Goal: Transaction & Acquisition: Download file/media

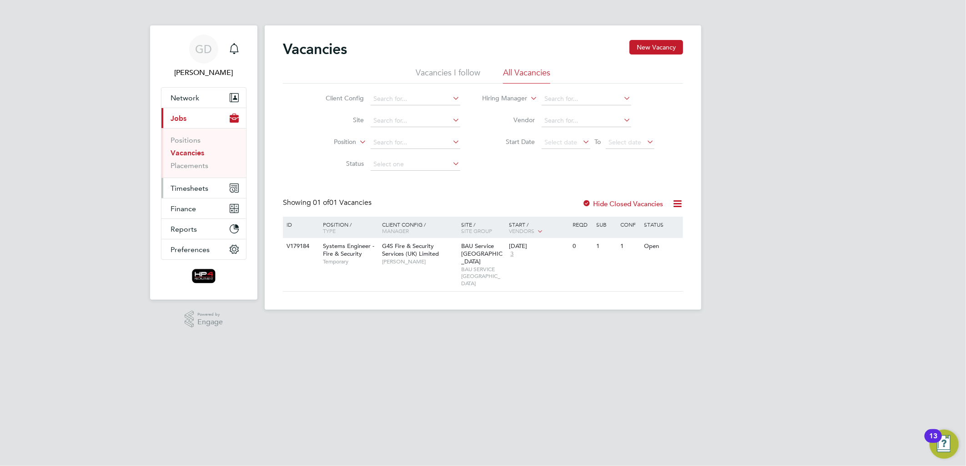
click at [198, 189] on span "Timesheets" at bounding box center [189, 188] width 38 height 9
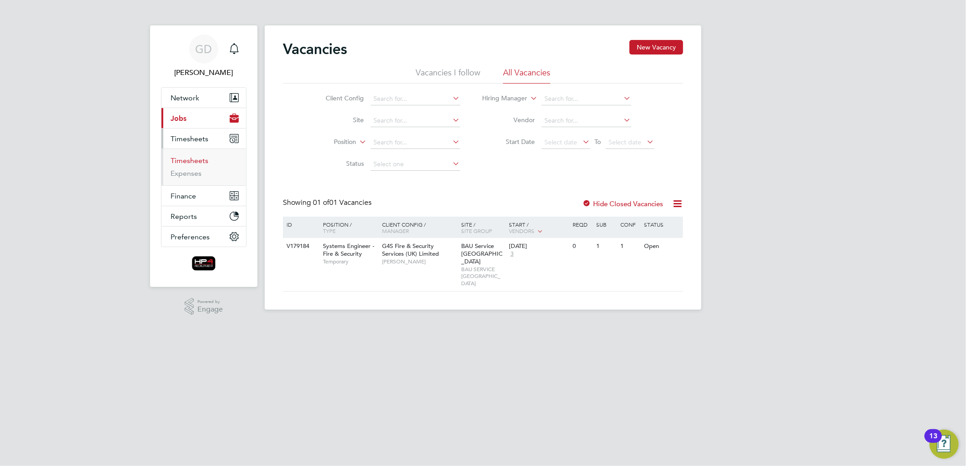
click at [196, 163] on link "Timesheets" at bounding box center [189, 160] width 38 height 9
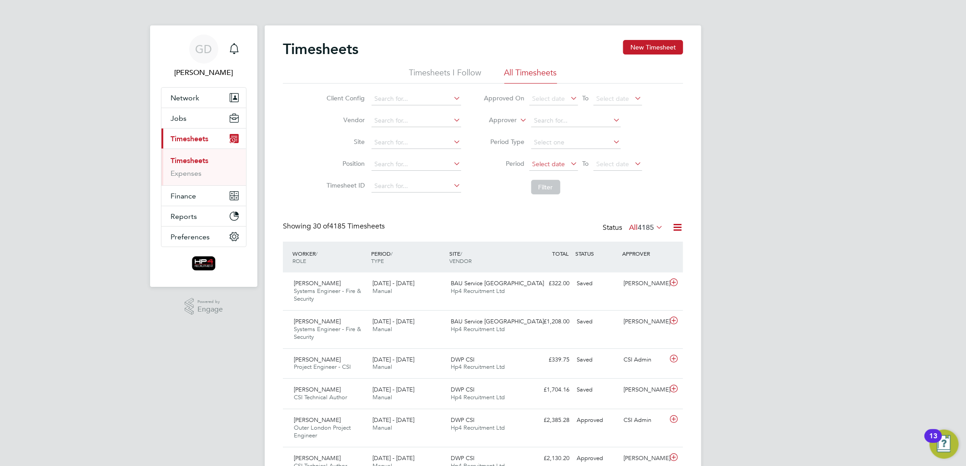
click at [554, 161] on span "Select date" at bounding box center [548, 164] width 33 height 8
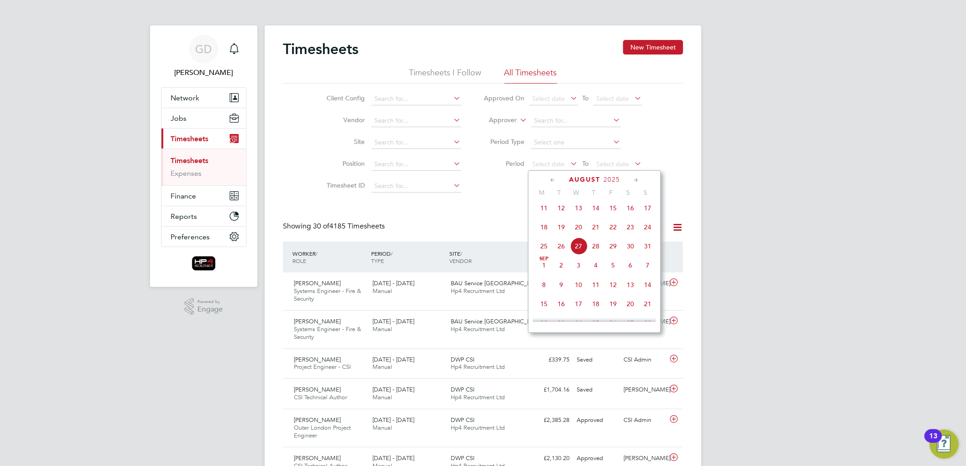
click at [546, 235] on span "18" at bounding box center [543, 227] width 17 height 17
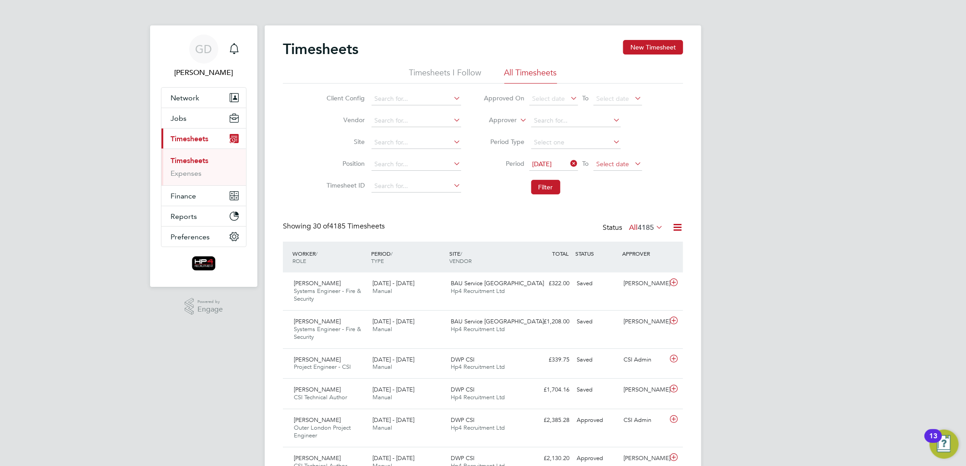
click at [627, 167] on span "Select date" at bounding box center [617, 165] width 49 height 12
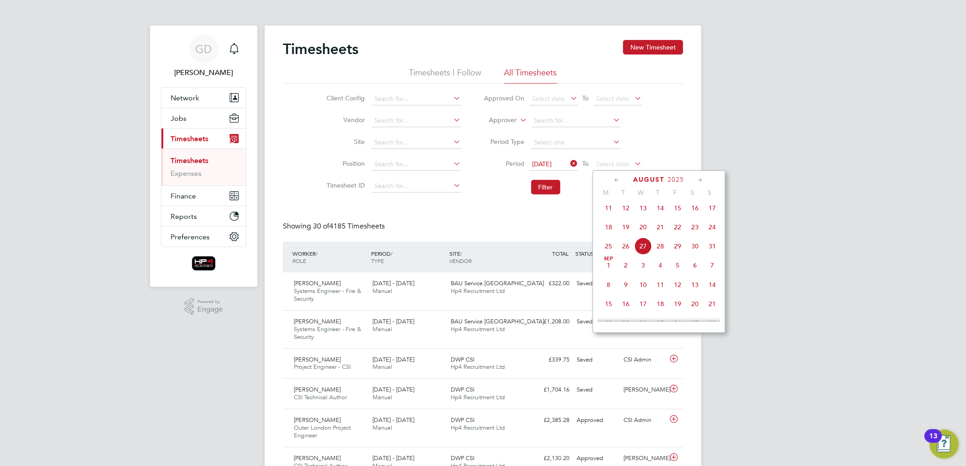
click at [712, 232] on span "24" at bounding box center [711, 227] width 17 height 17
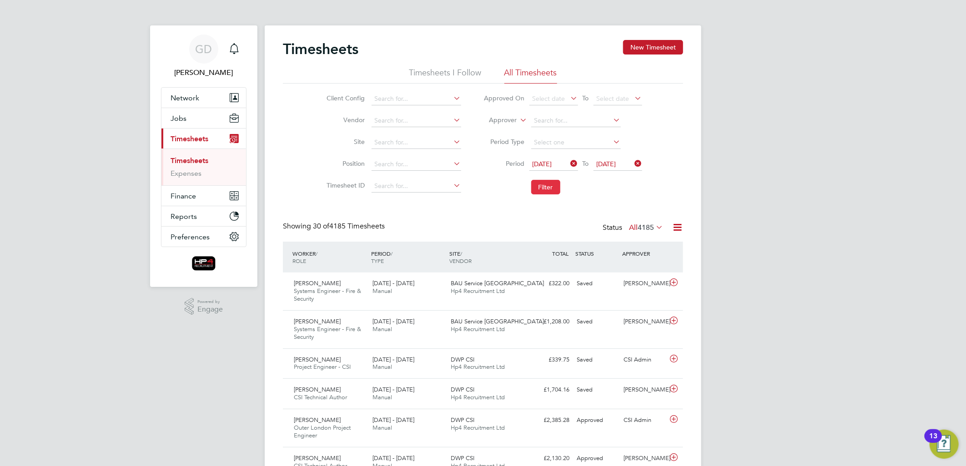
click at [546, 185] on button "Filter" at bounding box center [545, 187] width 29 height 15
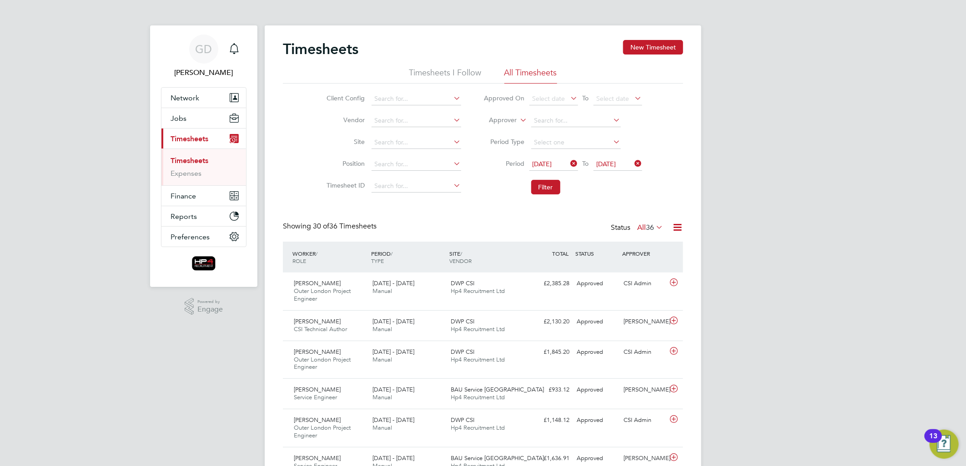
click at [654, 227] on icon at bounding box center [654, 227] width 0 height 13
click at [180, 174] on link "Expenses" at bounding box center [185, 173] width 31 height 9
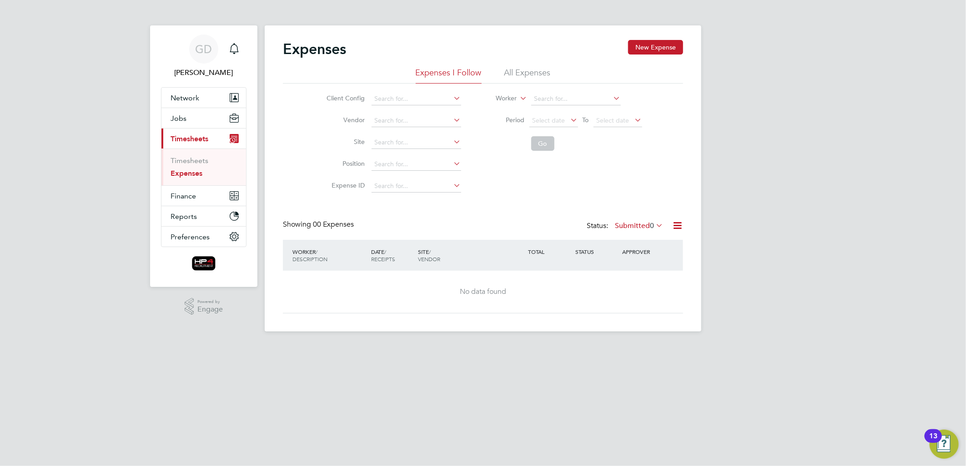
click at [530, 73] on li "All Expenses" at bounding box center [527, 75] width 46 height 16
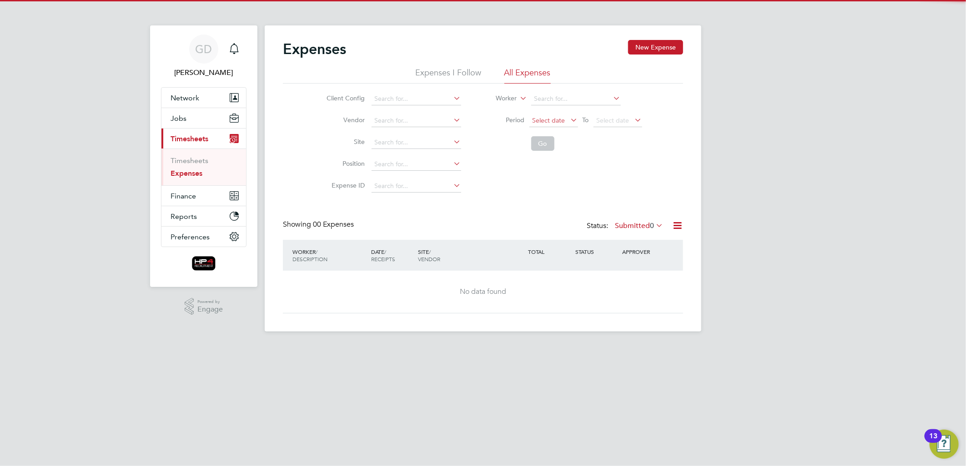
click at [551, 120] on span "Select date" at bounding box center [548, 120] width 33 height 8
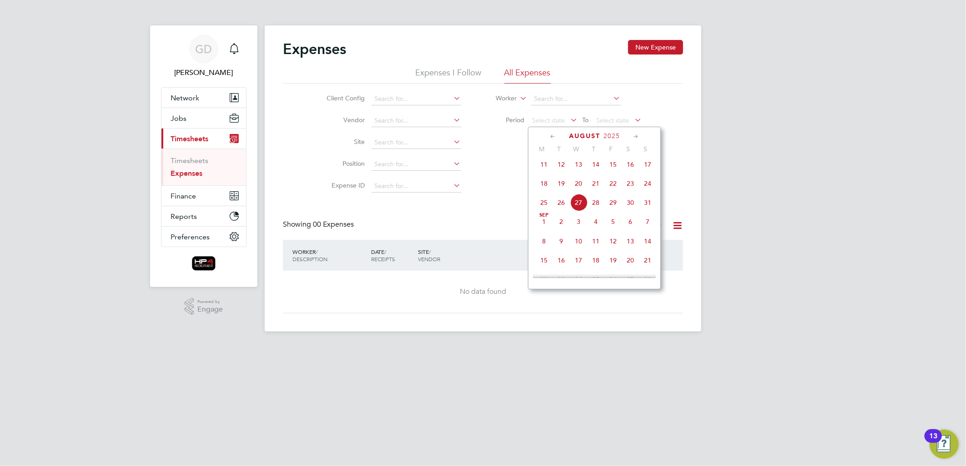
click at [544, 187] on span "18" at bounding box center [543, 183] width 17 height 17
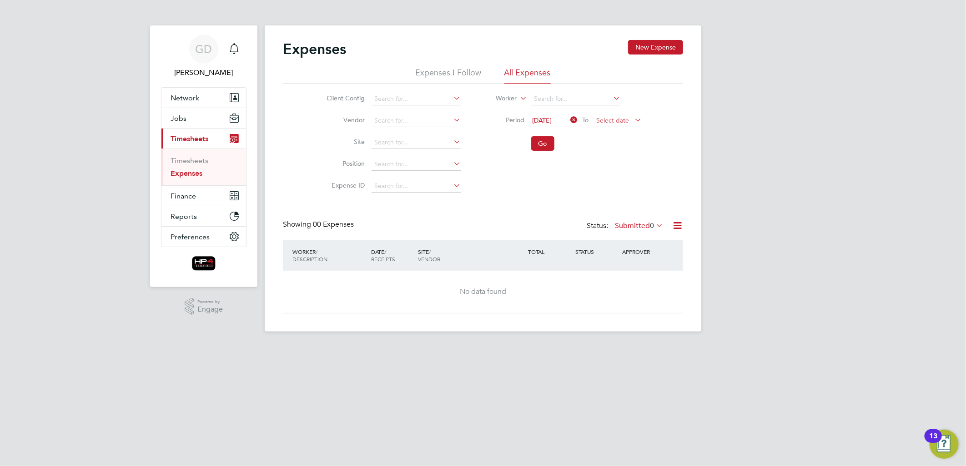
drag, startPoint x: 607, startPoint y: 121, endPoint x: 613, endPoint y: 125, distance: 6.6
click at [608, 122] on span "Select date" at bounding box center [613, 120] width 33 height 8
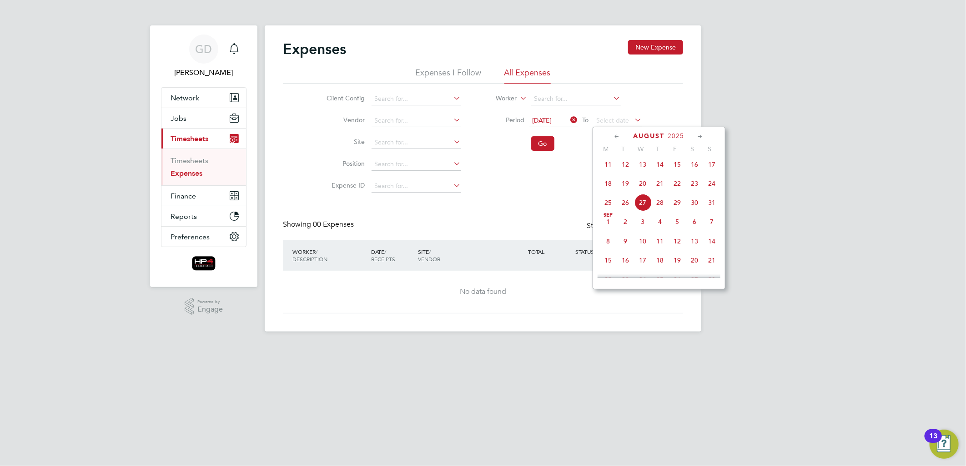
click at [710, 190] on span "24" at bounding box center [711, 183] width 17 height 17
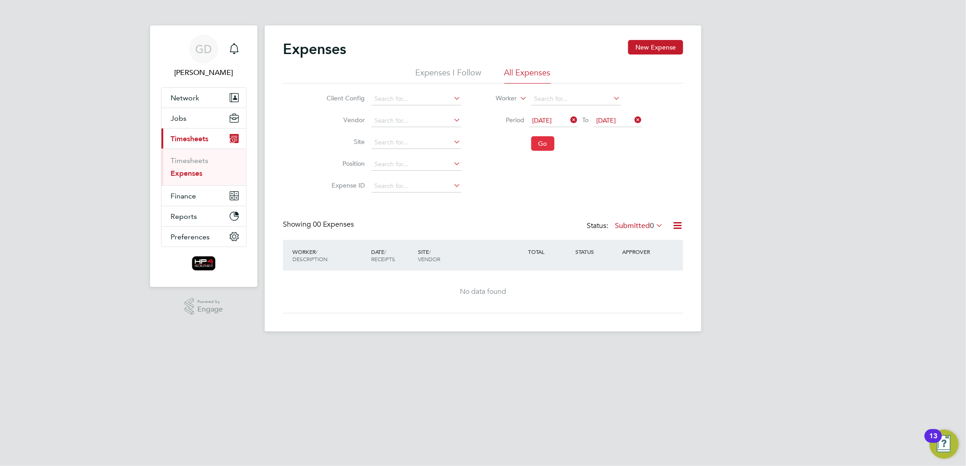
click at [546, 143] on button "Go" at bounding box center [542, 143] width 23 height 15
click at [625, 224] on label "Submitted 0" at bounding box center [639, 225] width 48 height 9
click at [627, 277] on li "Approved" at bounding box center [634, 280] width 42 height 13
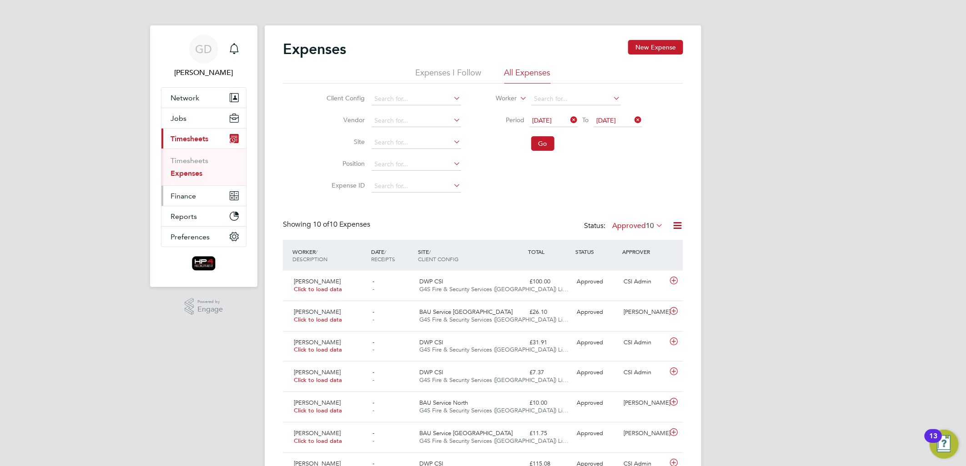
click at [188, 193] on span "Finance" at bounding box center [182, 196] width 25 height 9
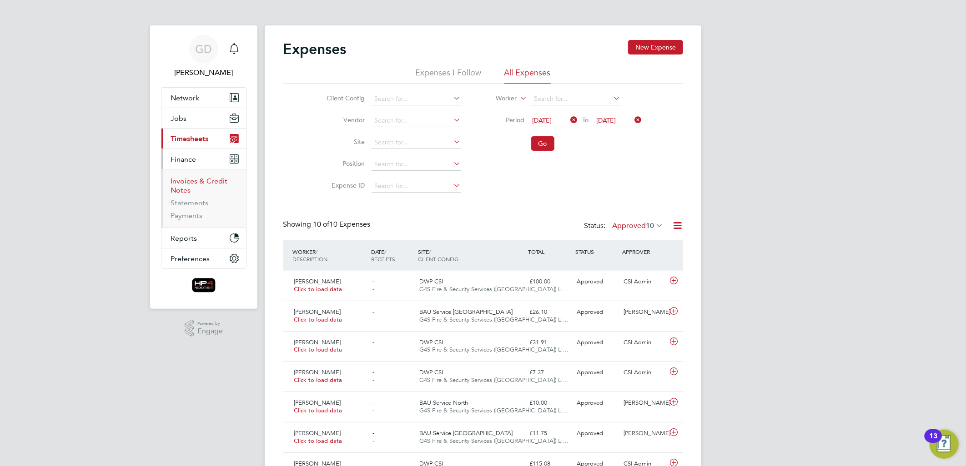
click at [184, 185] on link "Invoices & Credit Notes" at bounding box center [198, 186] width 57 height 18
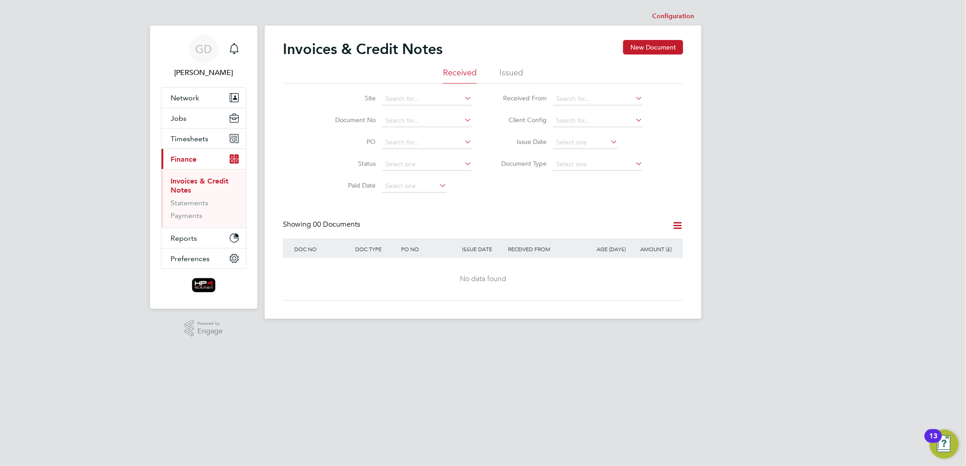
click at [521, 74] on li "Issued" at bounding box center [511, 75] width 24 height 16
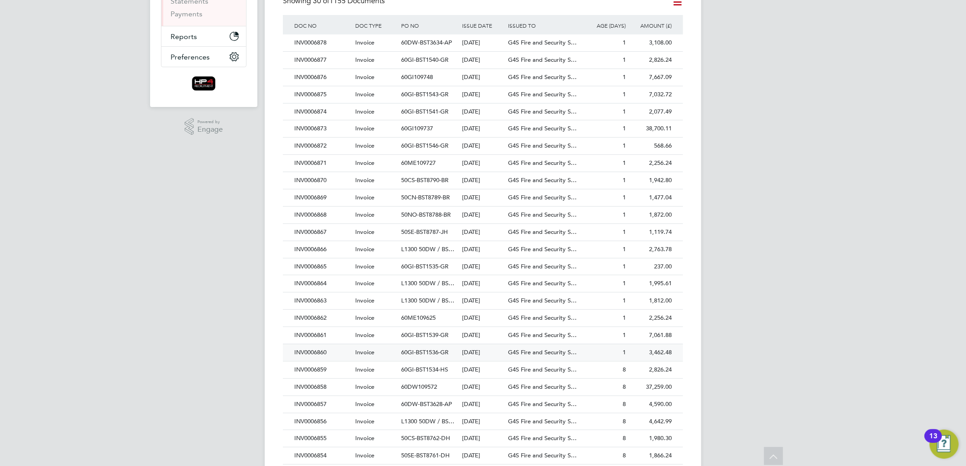
click at [319, 351] on div "INV0006860" at bounding box center [322, 353] width 61 height 17
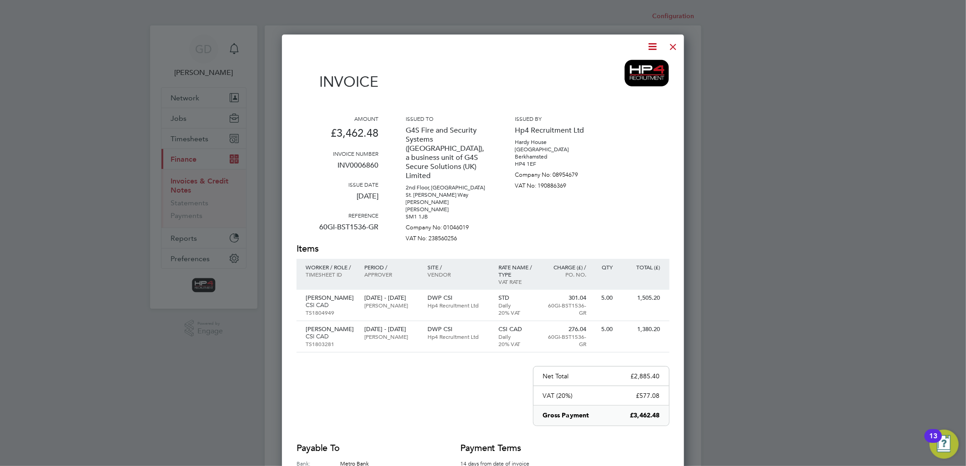
click at [649, 43] on icon at bounding box center [652, 46] width 11 height 11
click at [628, 66] on li "Download Invoice" at bounding box center [624, 68] width 63 height 13
click at [670, 51] on div at bounding box center [673, 44] width 16 height 16
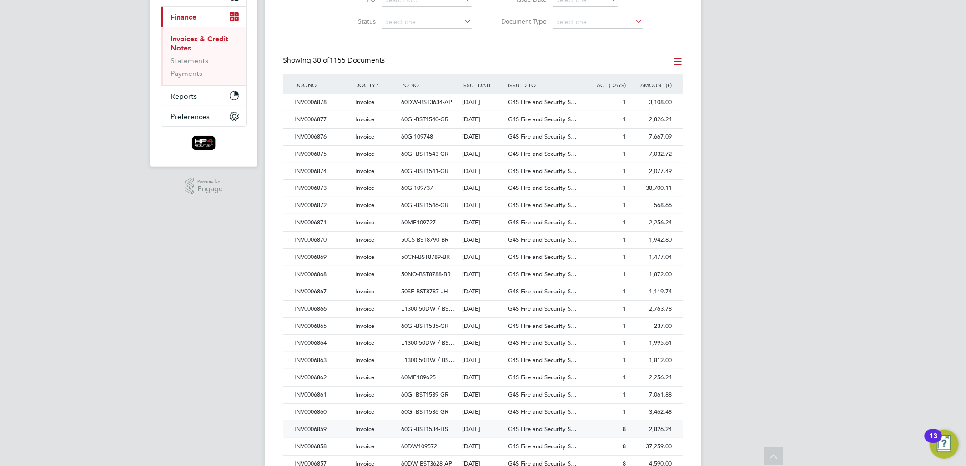
scroll to position [151, 0]
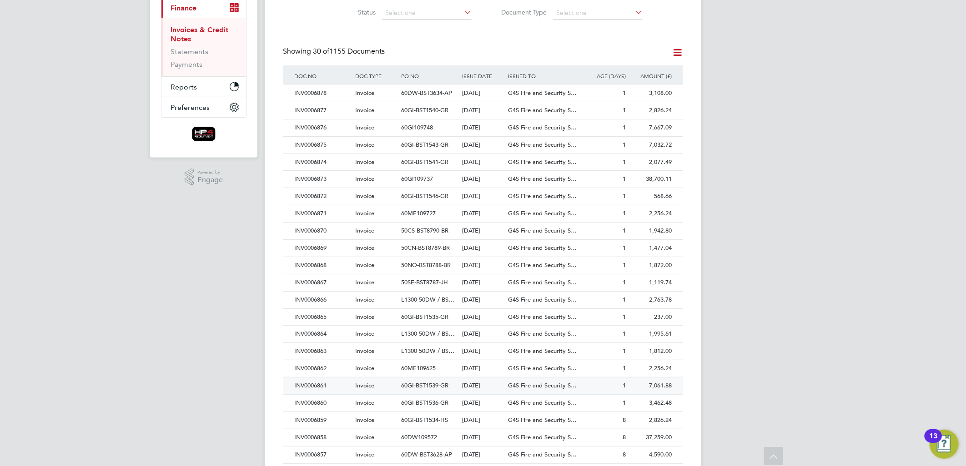
click at [315, 386] on div "INV0006861" at bounding box center [322, 386] width 61 height 17
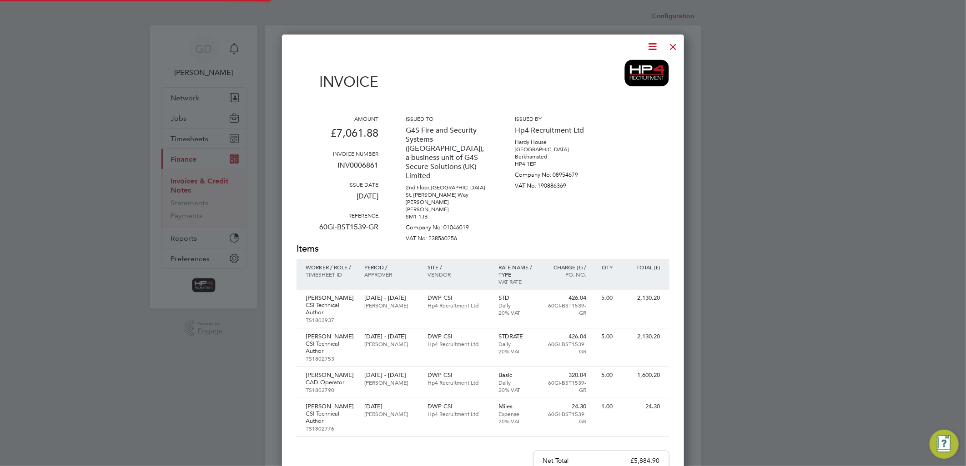
scroll to position [593, 402]
click at [655, 45] on icon at bounding box center [652, 46] width 11 height 11
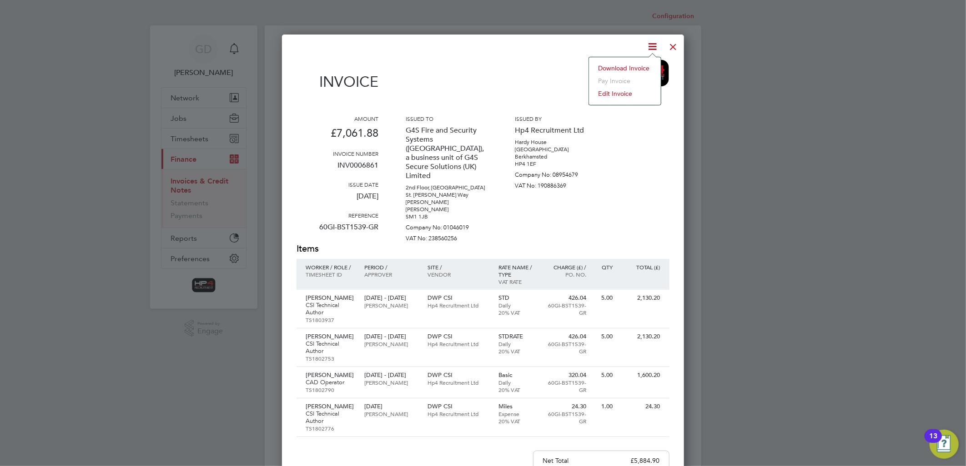
click at [638, 68] on li "Download Invoice" at bounding box center [624, 68] width 63 height 13
click at [670, 47] on div at bounding box center [673, 44] width 16 height 16
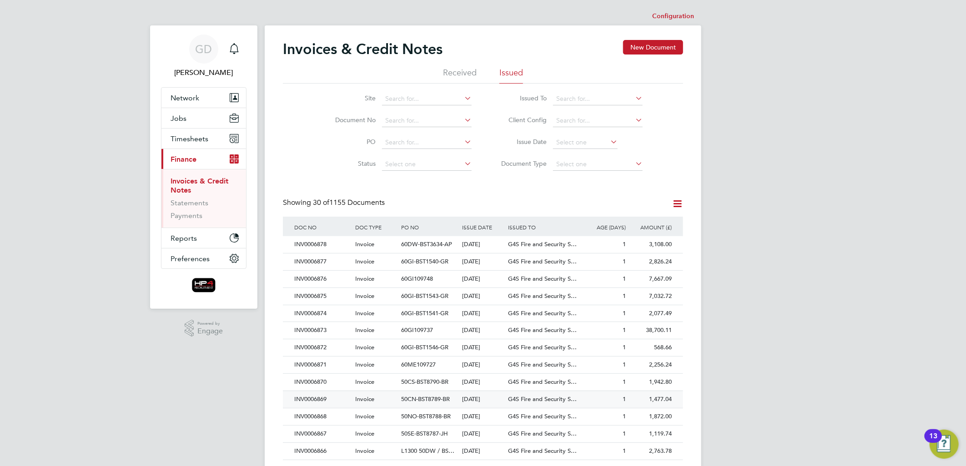
scroll to position [101, 0]
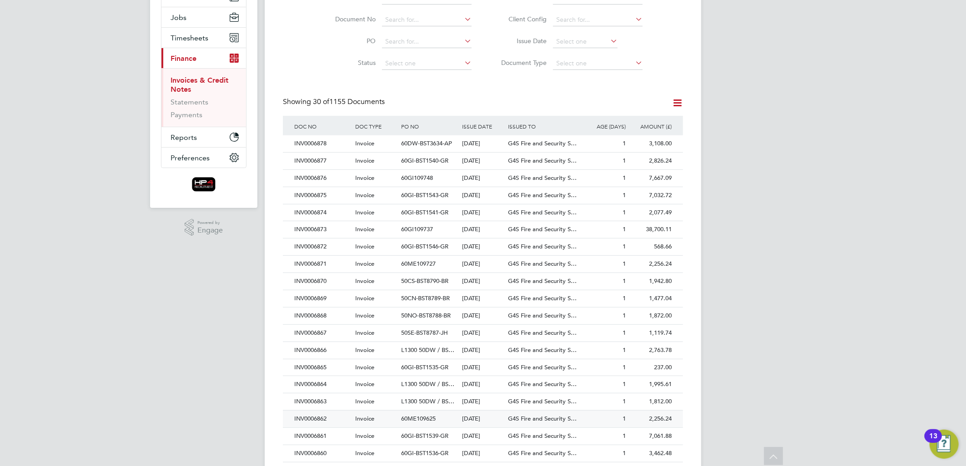
click at [316, 418] on div "INV0006862" at bounding box center [322, 419] width 61 height 17
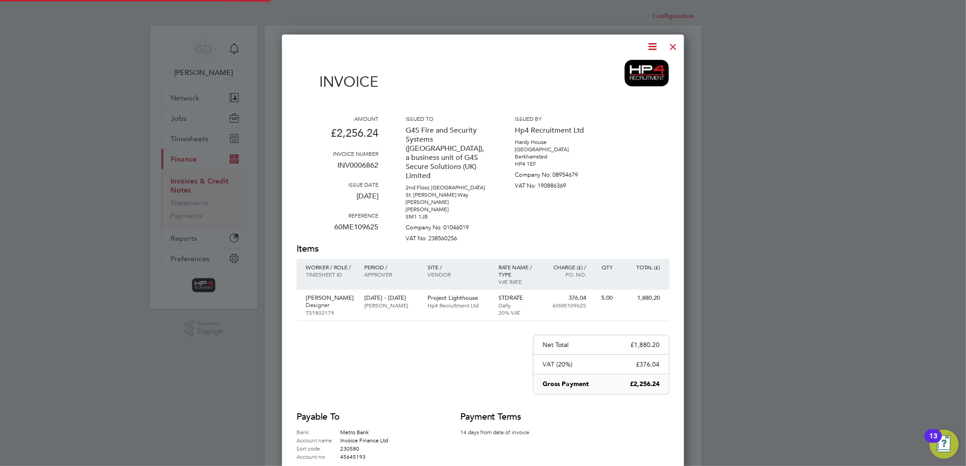
scroll to position [476, 402]
click at [656, 46] on icon at bounding box center [652, 46] width 11 height 11
click at [643, 67] on li "Download Invoice" at bounding box center [624, 68] width 63 height 13
click at [670, 46] on div at bounding box center [673, 44] width 16 height 16
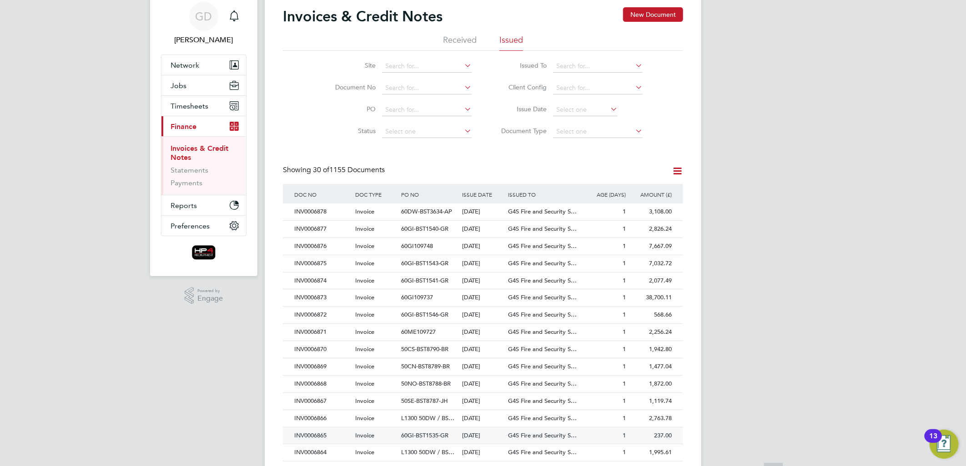
scroll to position [50, 0]
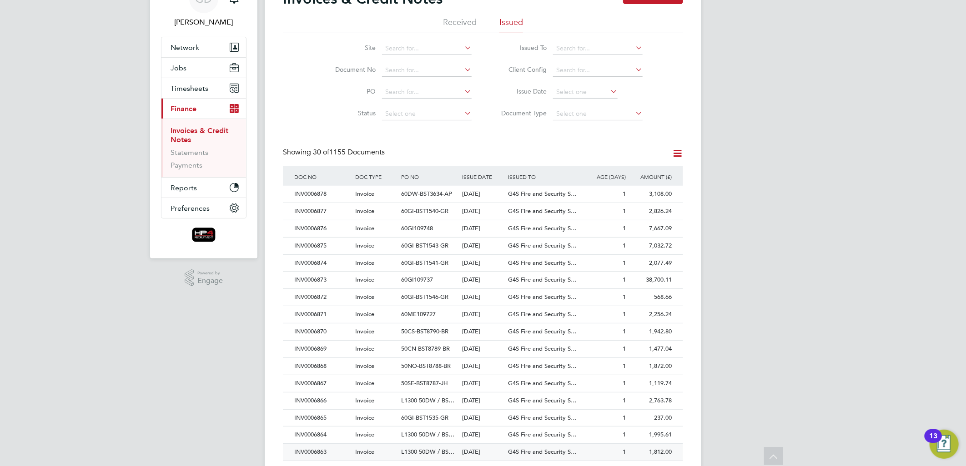
click at [315, 452] on div "INV0006863" at bounding box center [322, 452] width 61 height 17
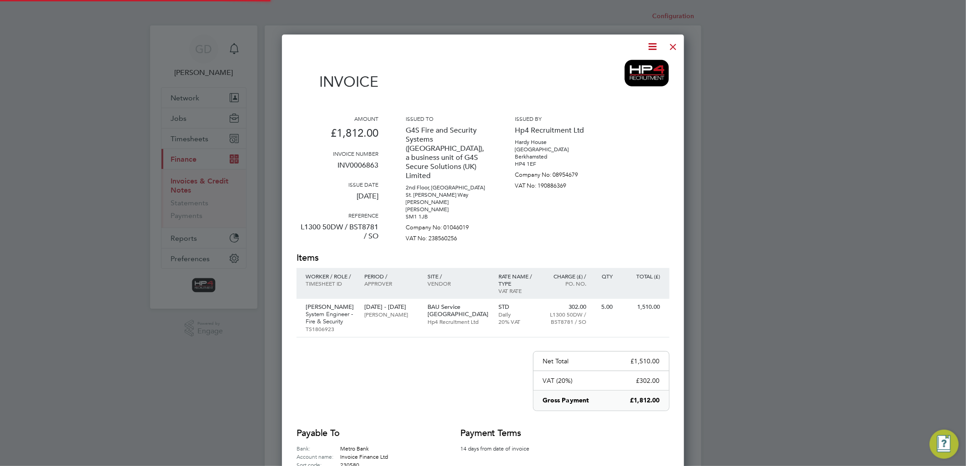
scroll to position [493, 402]
click at [654, 43] on icon at bounding box center [652, 46] width 11 height 11
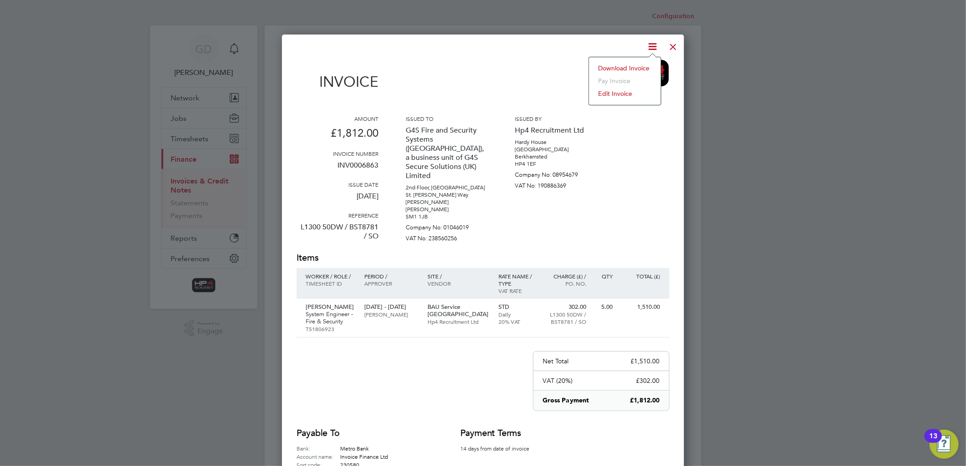
click at [615, 69] on li "Download Invoice" at bounding box center [624, 68] width 63 height 13
click at [672, 46] on div at bounding box center [673, 44] width 16 height 16
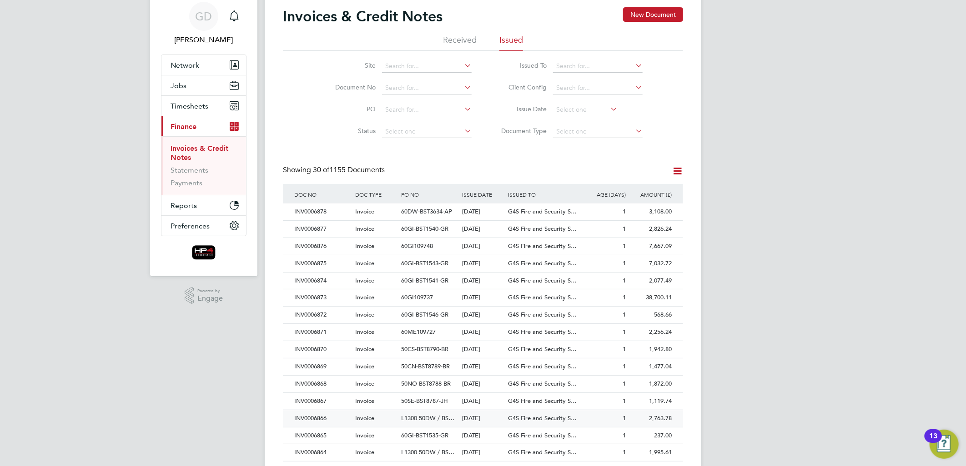
scroll to position [50, 0]
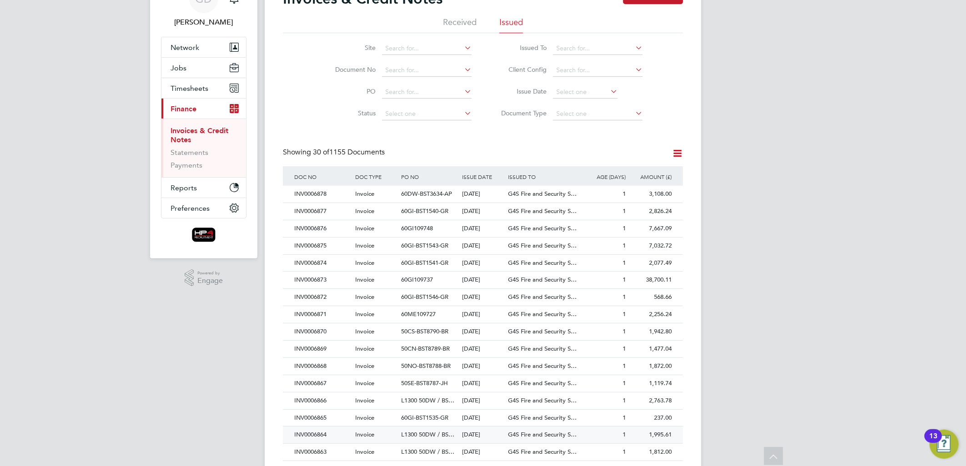
click at [313, 436] on div "INV0006864" at bounding box center [322, 435] width 61 height 17
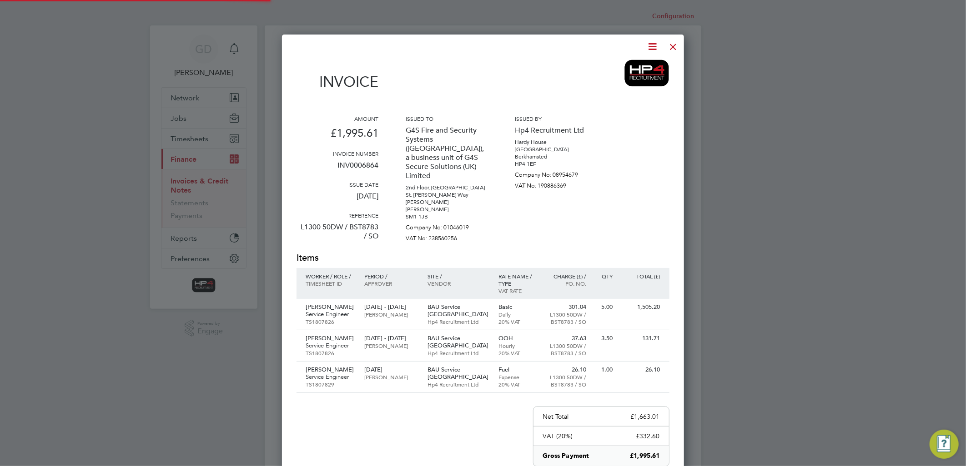
scroll to position [549, 402]
click at [656, 45] on icon at bounding box center [652, 46] width 11 height 11
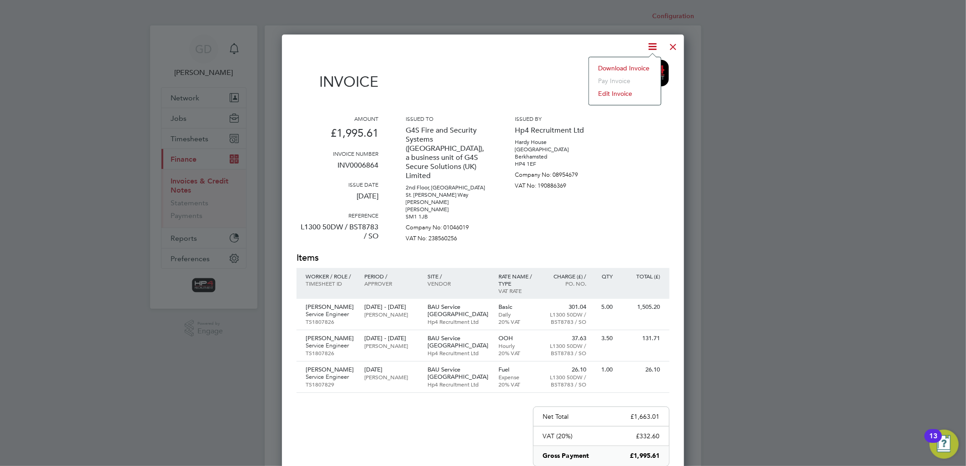
click at [638, 67] on li "Download Invoice" at bounding box center [624, 68] width 63 height 13
click at [675, 49] on div at bounding box center [673, 44] width 16 height 16
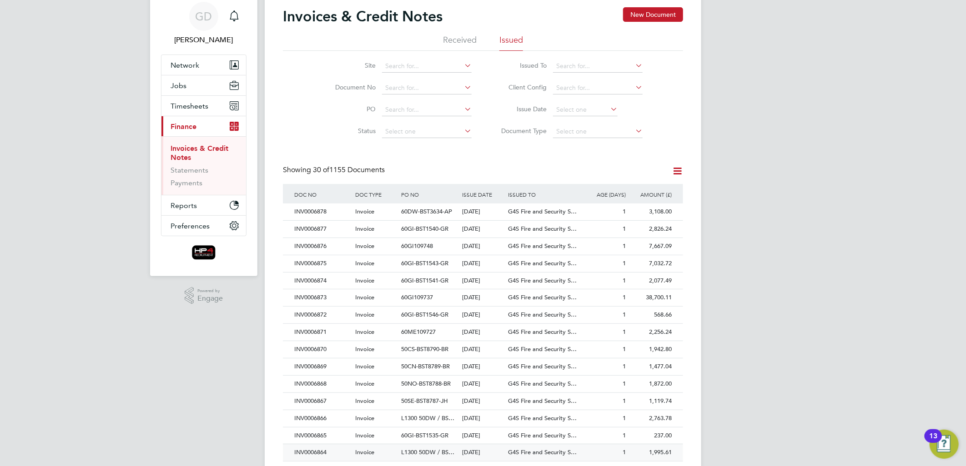
scroll to position [50, 0]
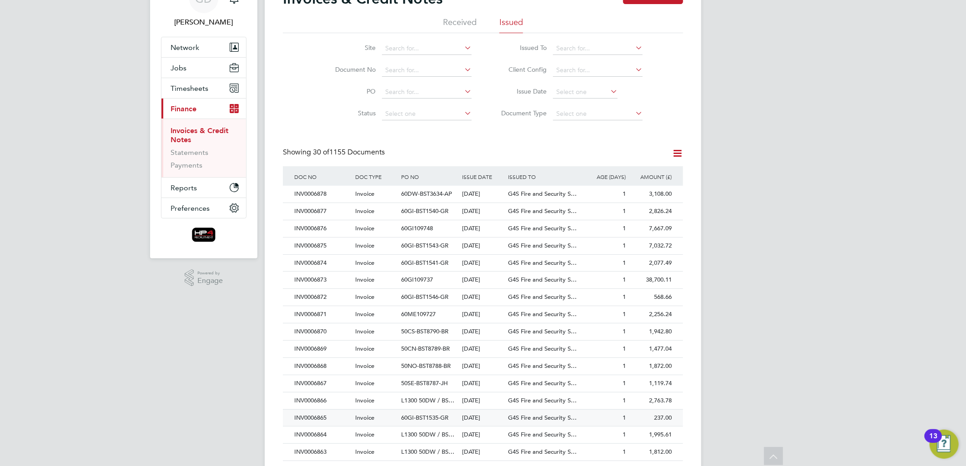
click at [321, 420] on div "INV0006865" at bounding box center [322, 418] width 61 height 17
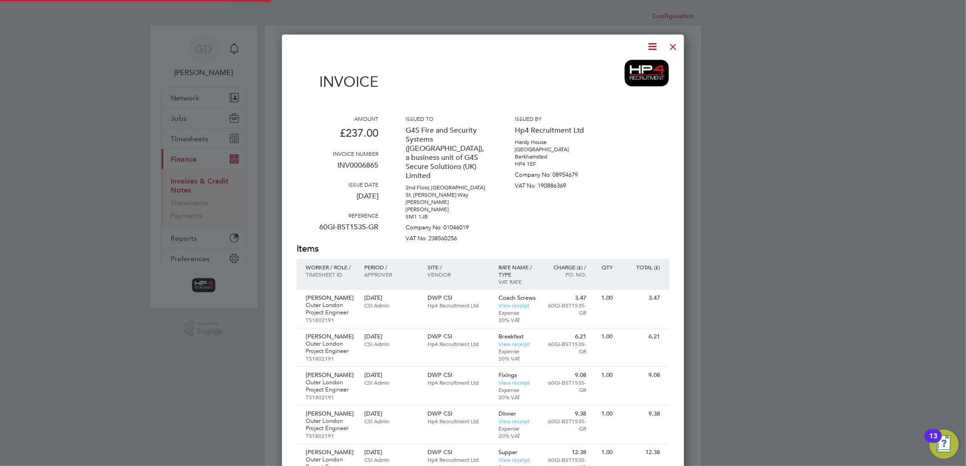
scroll to position [769, 402]
click at [652, 43] on icon at bounding box center [652, 46] width 11 height 11
click at [638, 65] on li "Download Invoice" at bounding box center [624, 68] width 63 height 13
click at [672, 45] on div at bounding box center [673, 44] width 16 height 16
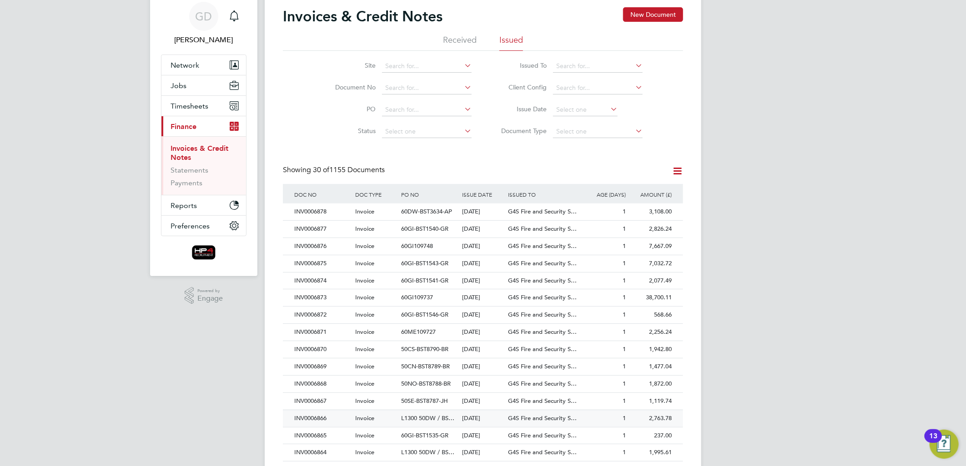
scroll to position [50, 0]
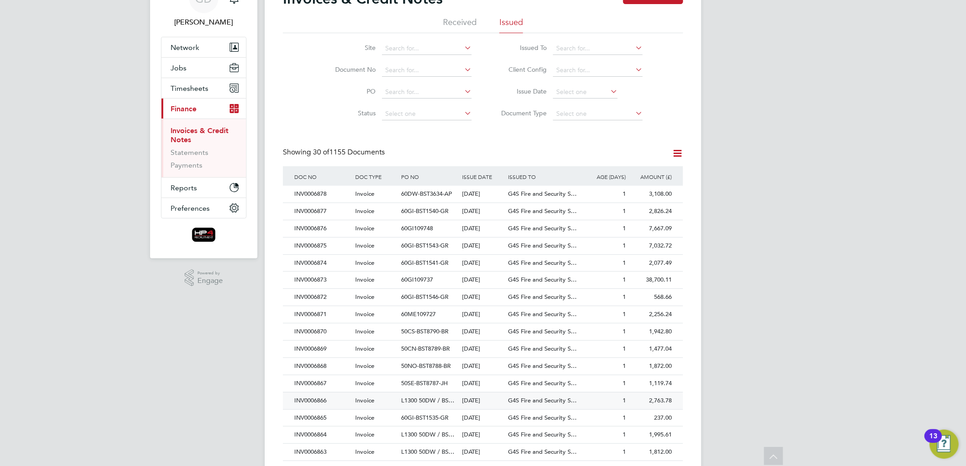
click at [319, 397] on div "INV0006866" at bounding box center [322, 401] width 61 height 17
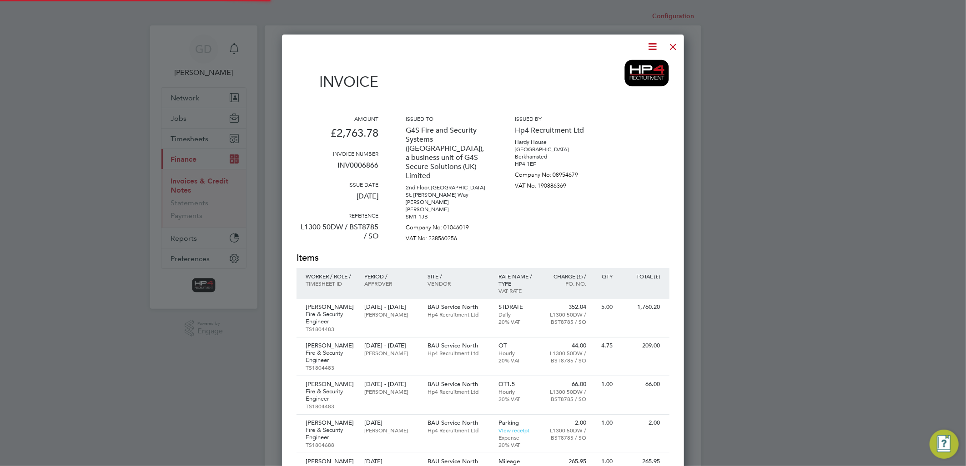
scroll to position [648, 402]
click at [648, 47] on icon at bounding box center [652, 46] width 11 height 11
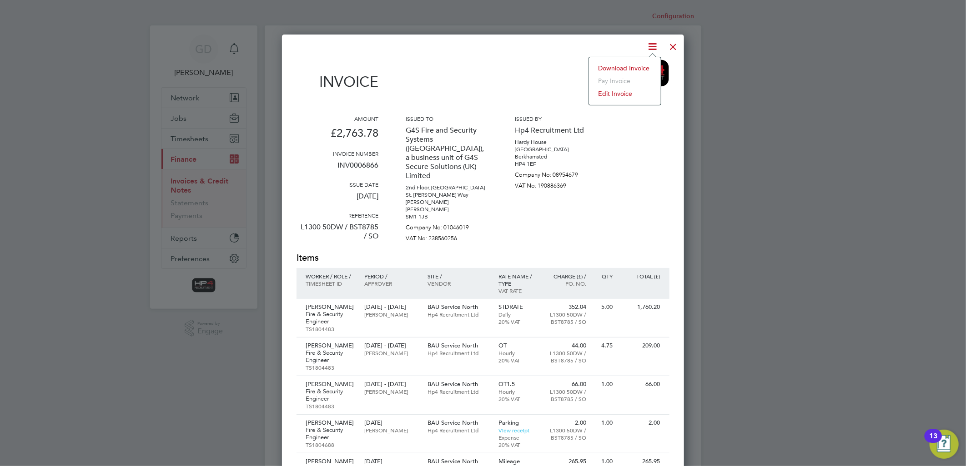
click at [641, 65] on li "Download Invoice" at bounding box center [624, 68] width 63 height 13
click at [676, 48] on div at bounding box center [673, 44] width 16 height 16
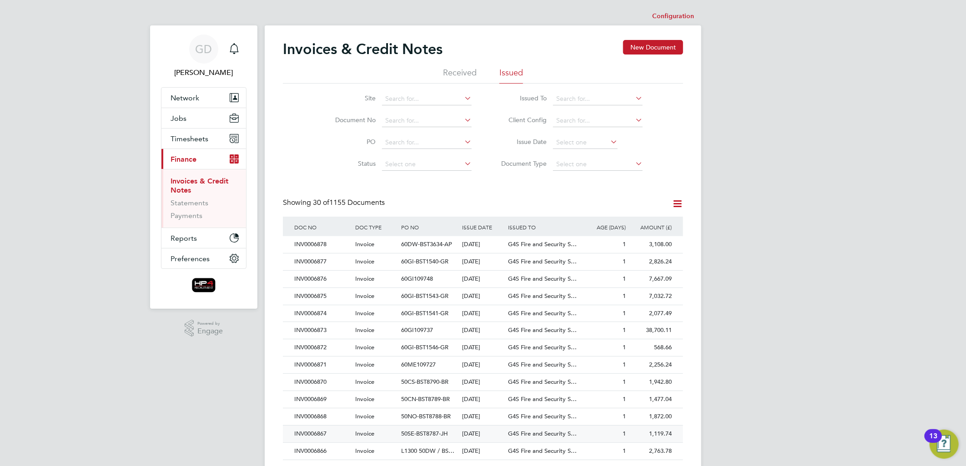
click at [306, 434] on div "INV0006867" at bounding box center [322, 434] width 61 height 17
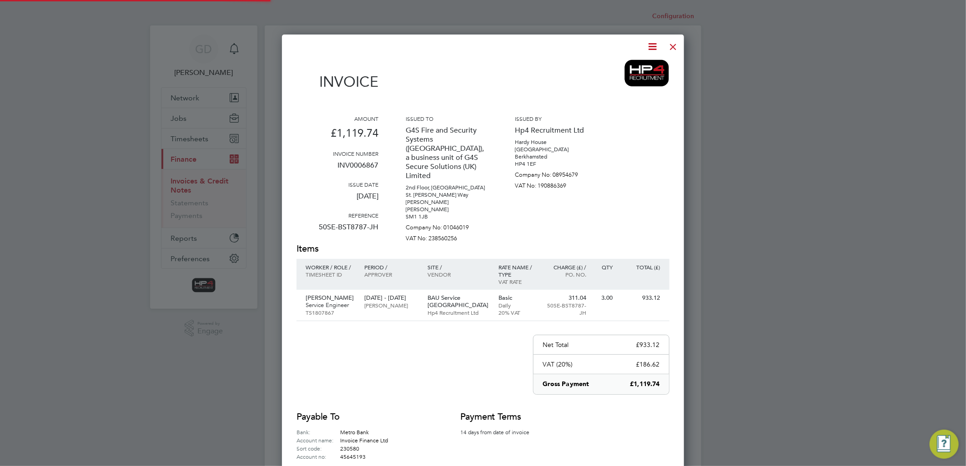
scroll to position [476, 402]
click at [651, 46] on icon at bounding box center [652, 46] width 11 height 11
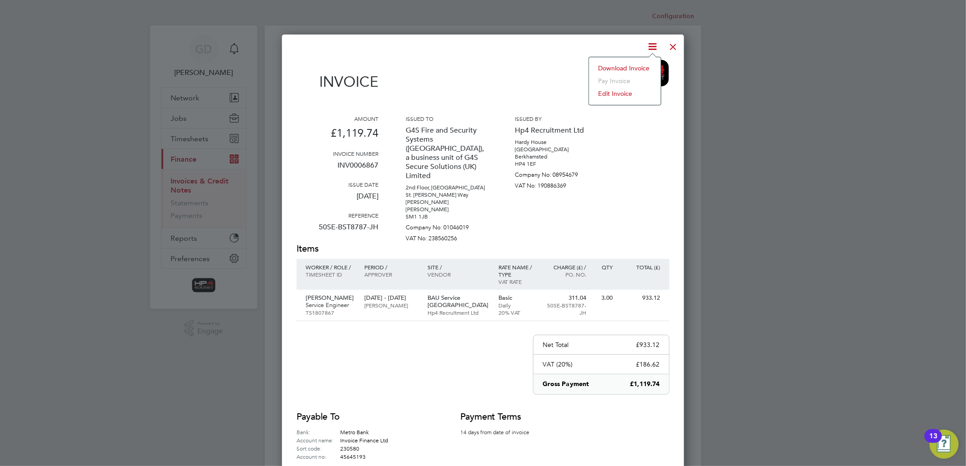
drag, startPoint x: 642, startPoint y: 66, endPoint x: 646, endPoint y: 64, distance: 4.9
click at [642, 66] on li "Download Invoice" at bounding box center [624, 68] width 63 height 13
click at [671, 48] on div at bounding box center [673, 44] width 16 height 16
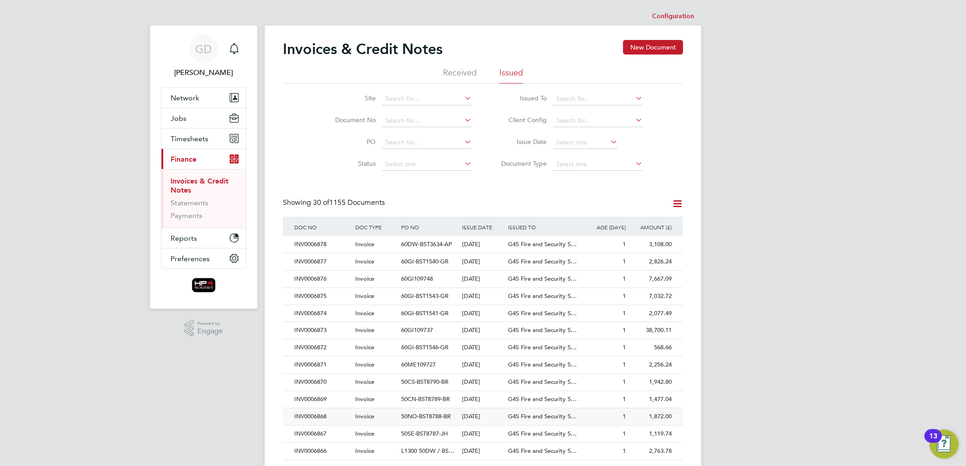
click at [311, 419] on div "INV0006868" at bounding box center [322, 417] width 61 height 17
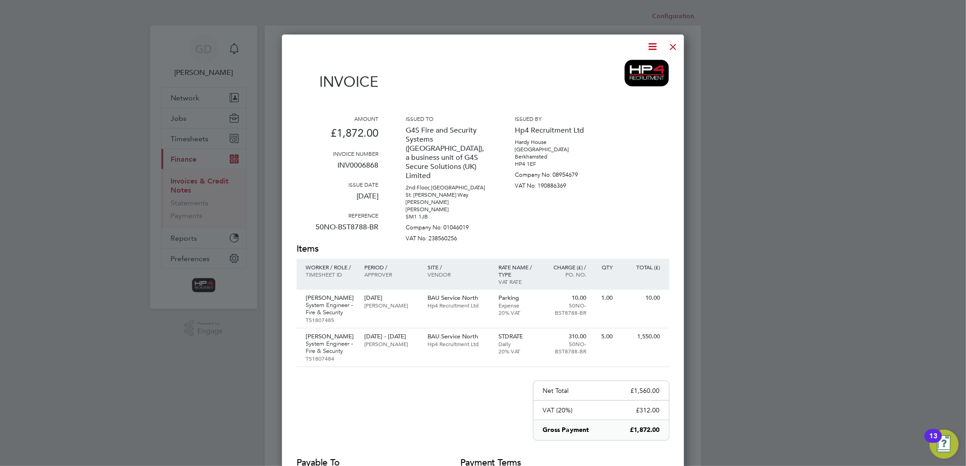
click at [652, 46] on icon at bounding box center [652, 46] width 11 height 11
click at [643, 66] on li "Download Invoice" at bounding box center [624, 68] width 63 height 13
click at [671, 48] on div at bounding box center [673, 44] width 16 height 16
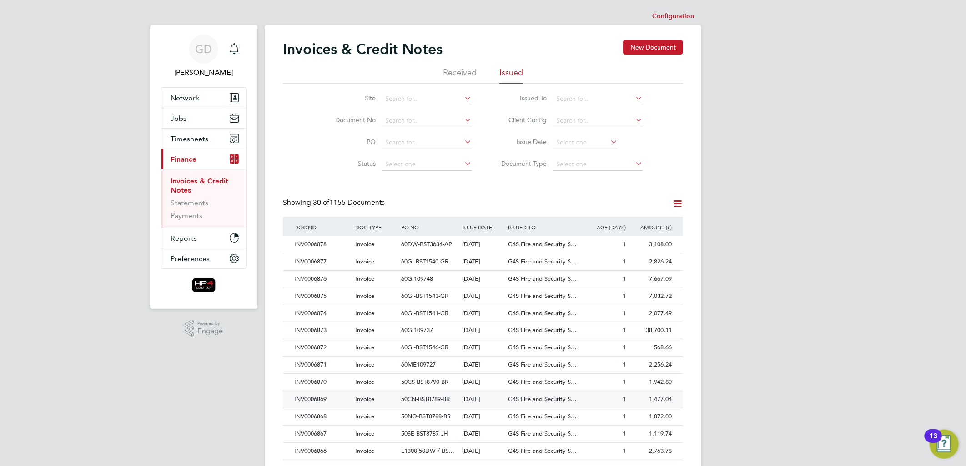
click at [322, 399] on div "INV0006869" at bounding box center [322, 399] width 61 height 17
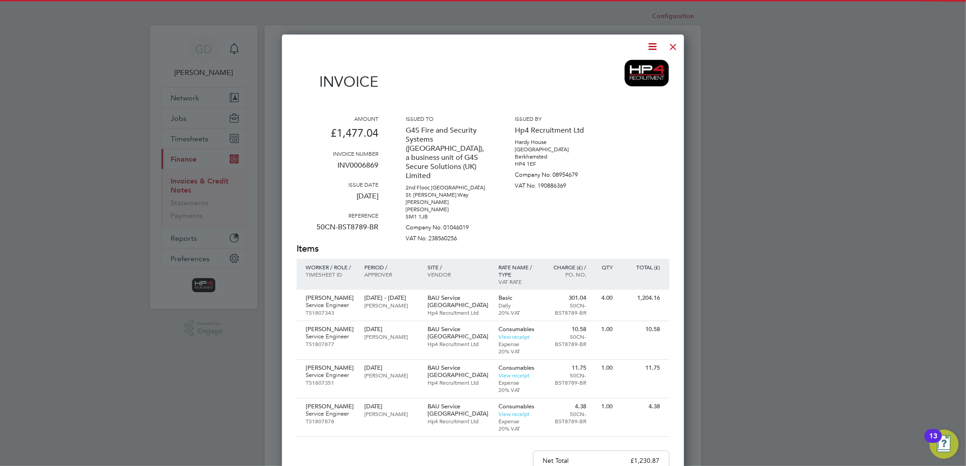
click at [651, 49] on icon at bounding box center [652, 46] width 11 height 11
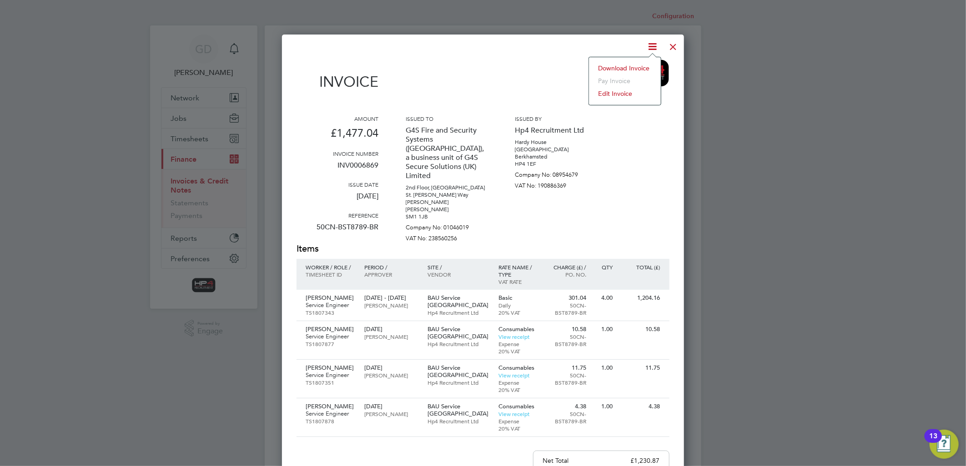
click at [638, 71] on li "Download Invoice" at bounding box center [624, 68] width 63 height 13
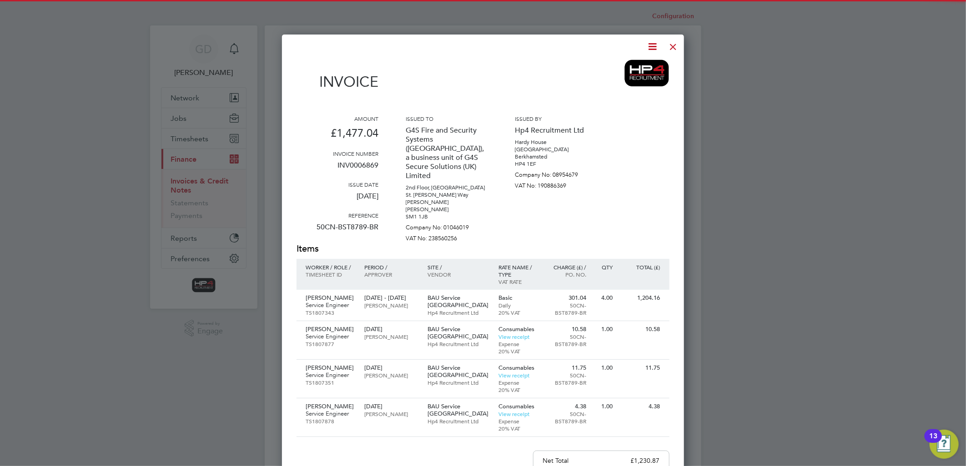
click at [669, 47] on div at bounding box center [673, 44] width 16 height 16
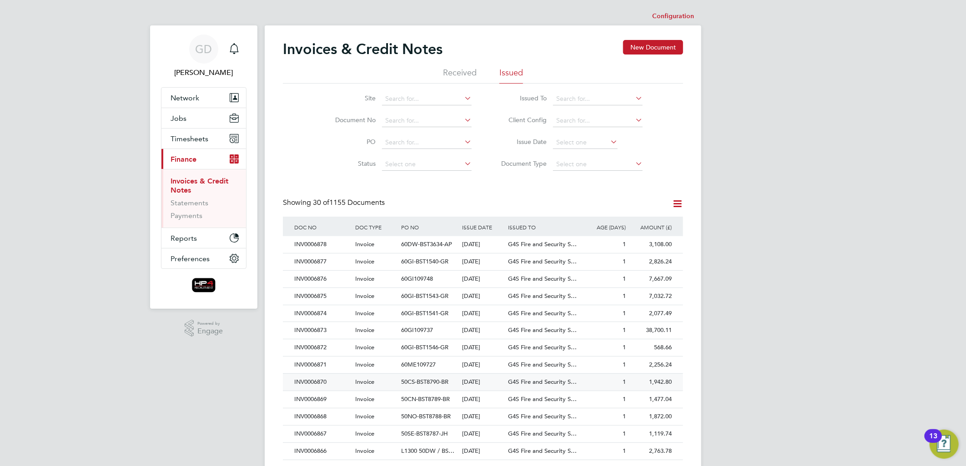
click at [316, 382] on div "INV0006870" at bounding box center [322, 382] width 61 height 17
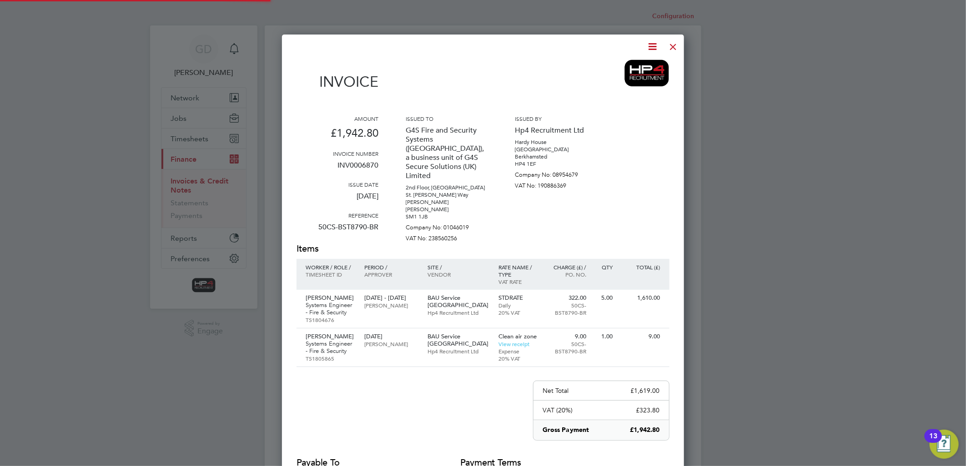
click at [657, 48] on icon at bounding box center [652, 46] width 11 height 11
click at [640, 71] on li "Download Invoice" at bounding box center [624, 68] width 63 height 13
click at [670, 46] on div at bounding box center [673, 44] width 16 height 16
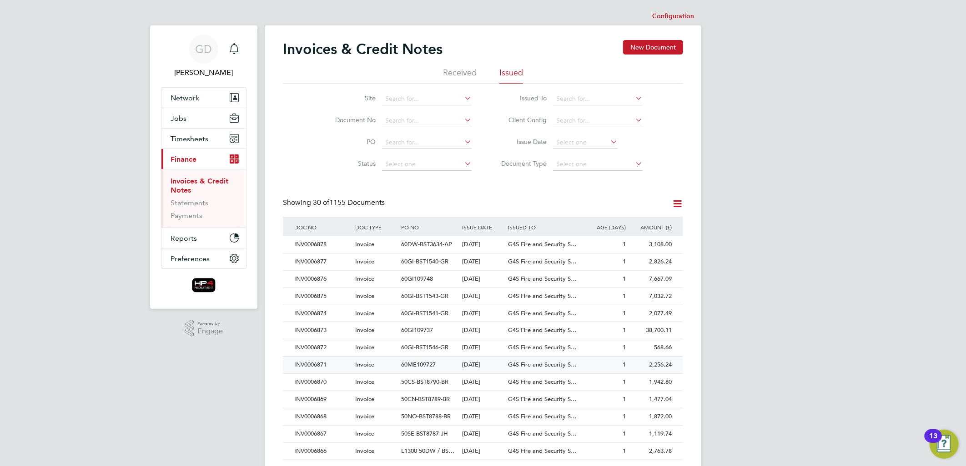
click at [317, 366] on div "INV0006871" at bounding box center [322, 365] width 61 height 17
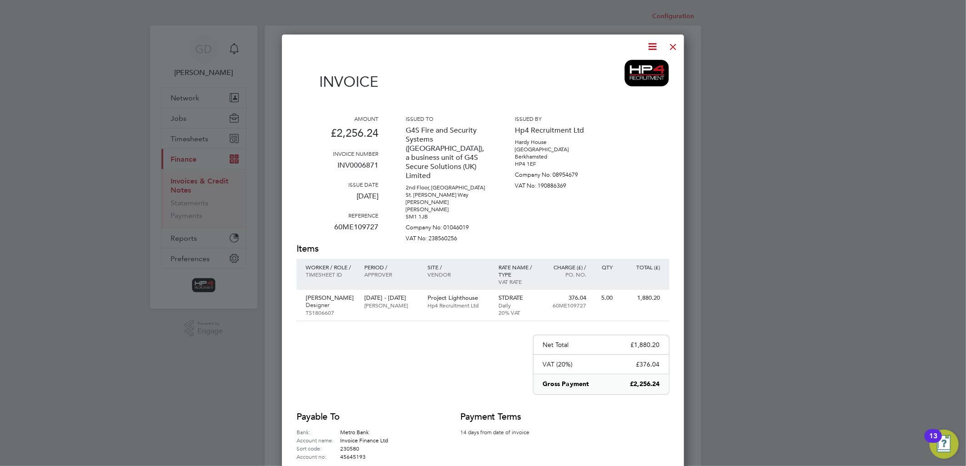
click at [652, 49] on icon at bounding box center [652, 46] width 11 height 11
click at [647, 67] on li "Download Invoice" at bounding box center [624, 68] width 63 height 13
click at [670, 46] on div at bounding box center [673, 44] width 16 height 16
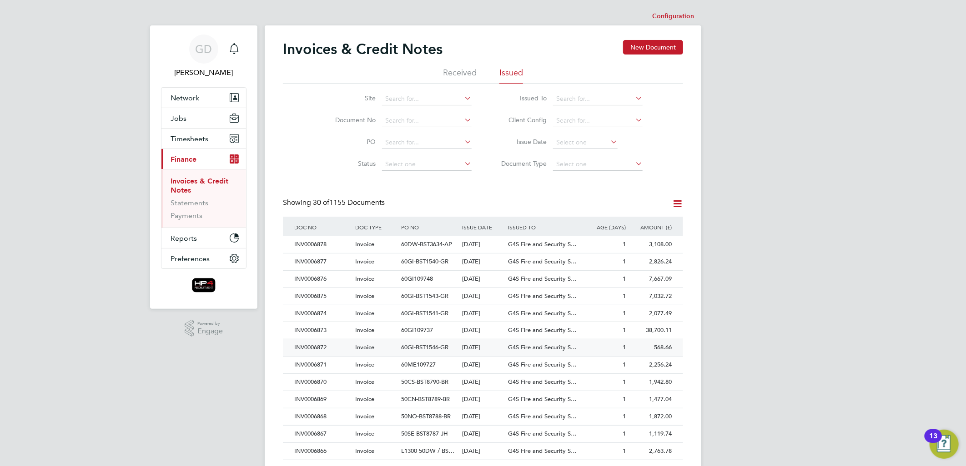
click at [320, 344] on div "INV0006872" at bounding box center [322, 348] width 61 height 17
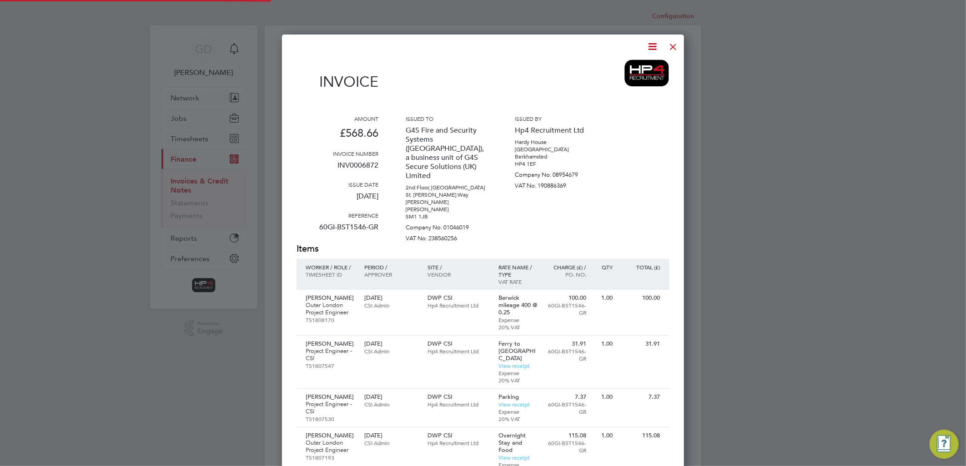
scroll to position [5, 5]
click at [649, 48] on icon at bounding box center [652, 46] width 11 height 11
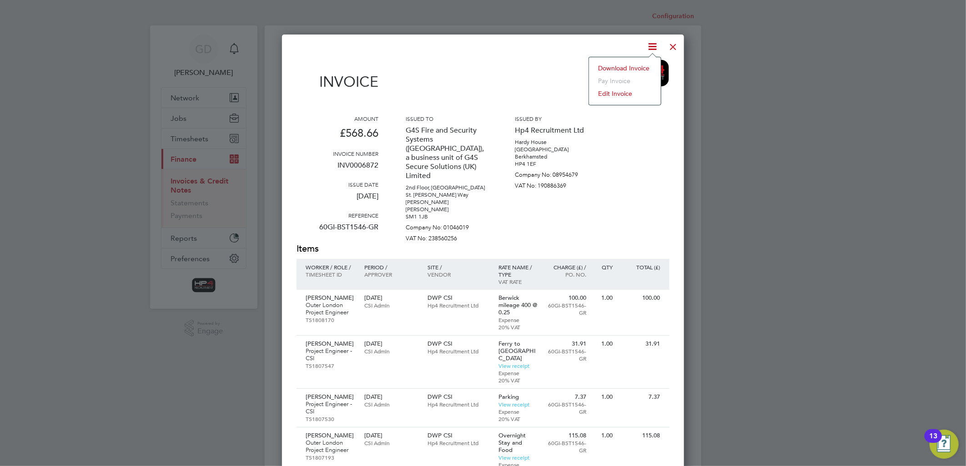
click at [638, 69] on li "Download Invoice" at bounding box center [624, 68] width 63 height 13
click at [674, 46] on div at bounding box center [673, 44] width 16 height 16
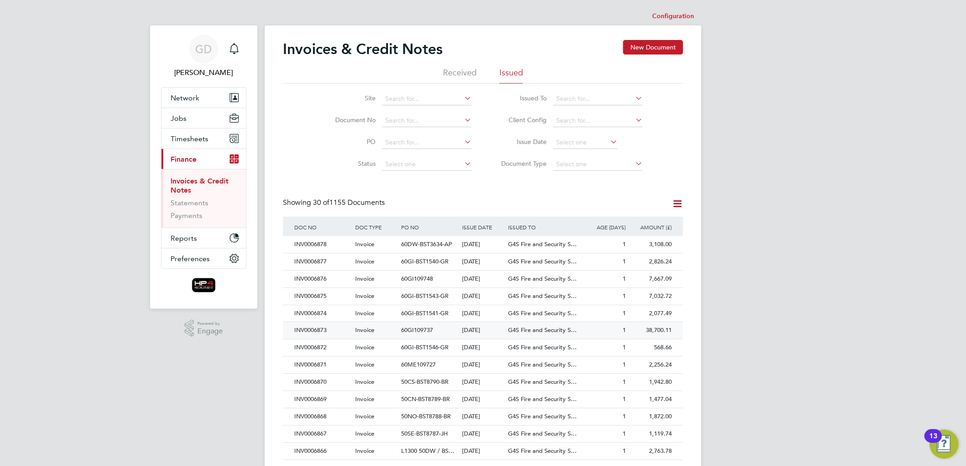
click at [321, 329] on div "INV0006873" at bounding box center [322, 330] width 61 height 17
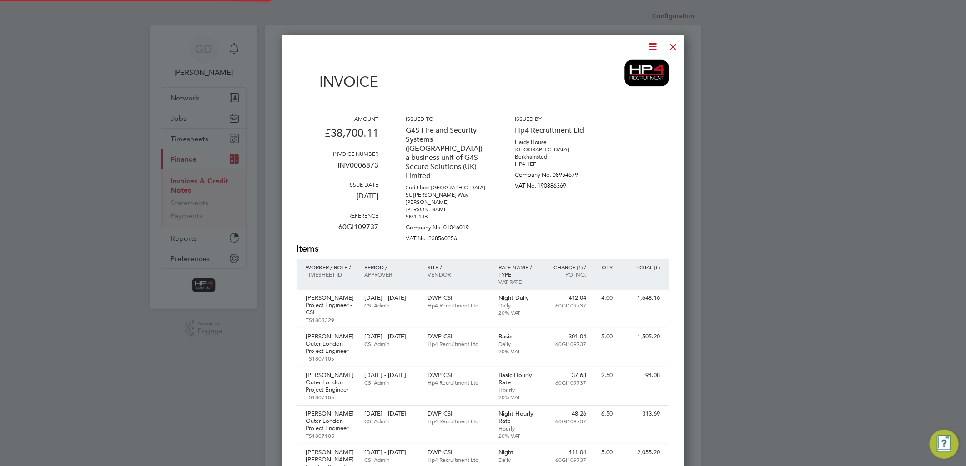
scroll to position [1800, 402]
click at [652, 45] on icon at bounding box center [652, 46] width 11 height 11
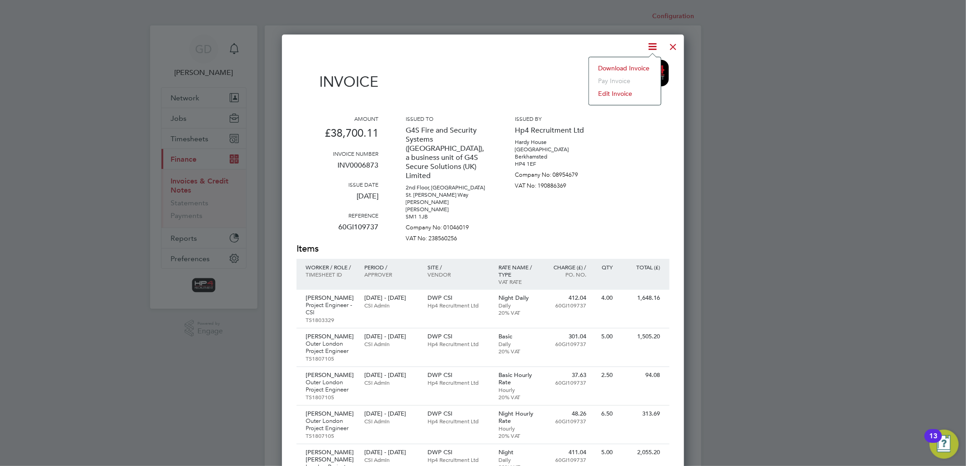
click at [640, 66] on li "Download Invoice" at bounding box center [624, 68] width 63 height 13
click at [675, 44] on div at bounding box center [673, 44] width 16 height 16
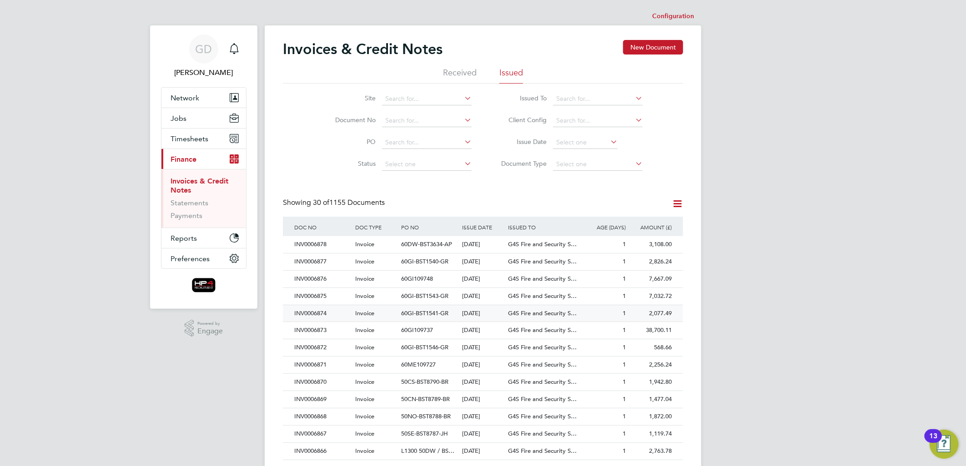
click at [321, 313] on div "INV0006874" at bounding box center [322, 314] width 61 height 17
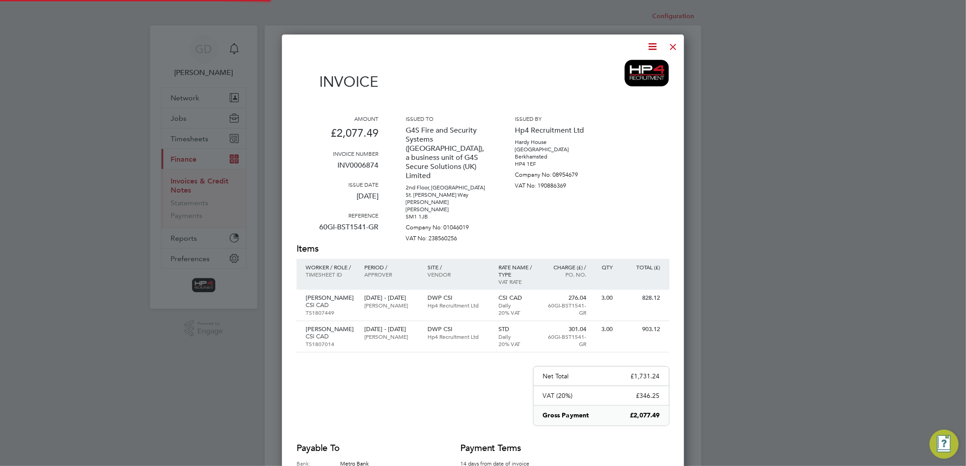
scroll to position [515, 402]
click at [656, 44] on icon at bounding box center [652, 46] width 11 height 11
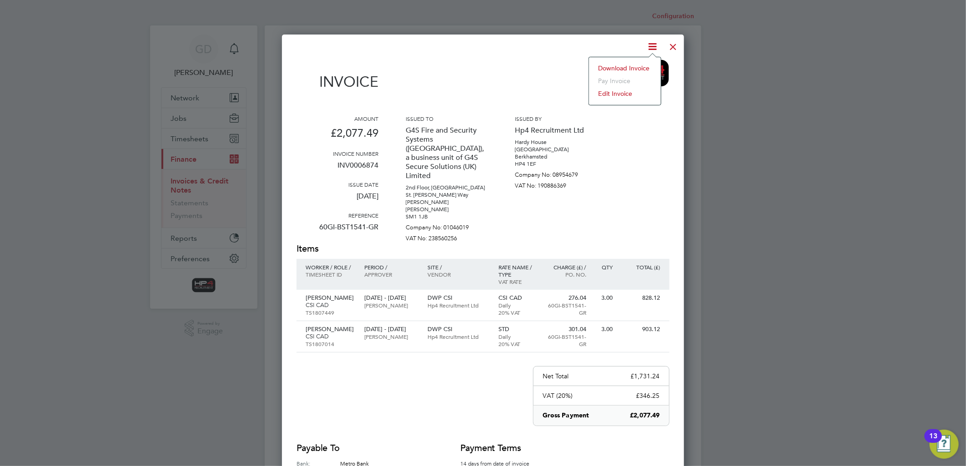
click at [628, 70] on li "Download Invoice" at bounding box center [624, 68] width 63 height 13
click at [671, 46] on div at bounding box center [673, 44] width 16 height 16
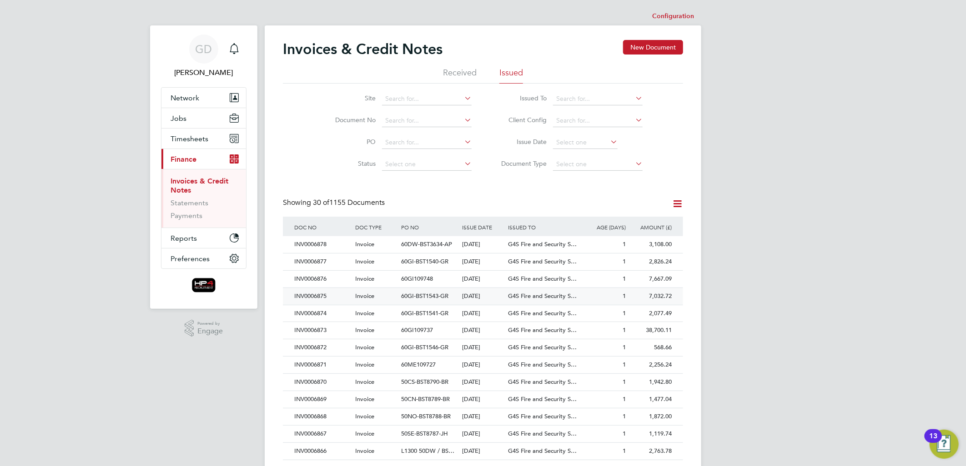
click at [317, 297] on div "INV0006875" at bounding box center [322, 296] width 61 height 17
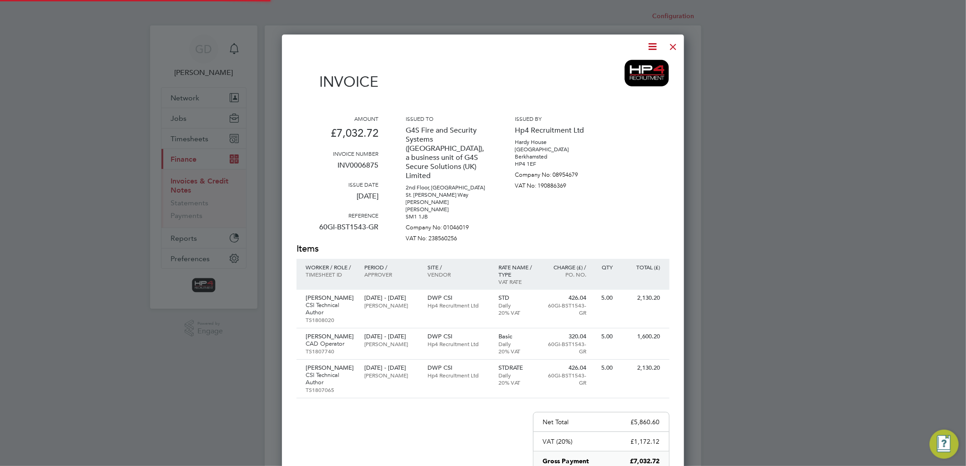
scroll to position [554, 402]
click at [657, 44] on icon at bounding box center [652, 46] width 11 height 11
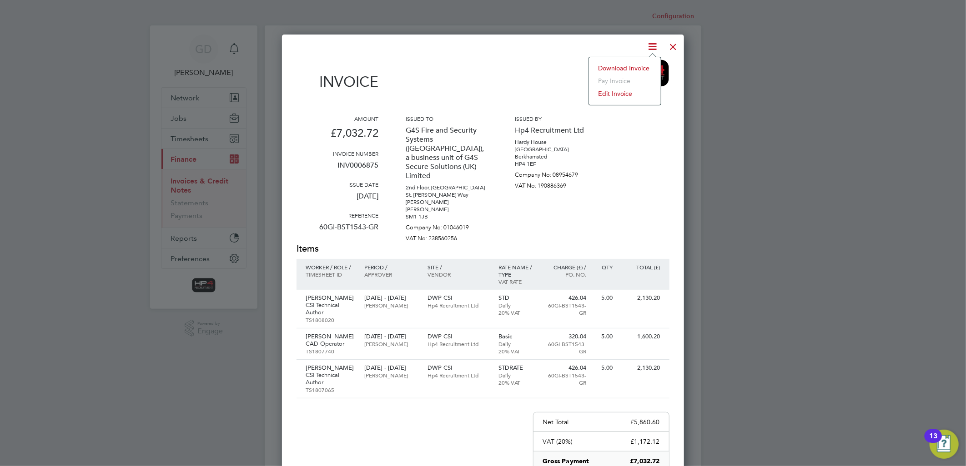
click at [640, 66] on li "Download Invoice" at bounding box center [624, 68] width 63 height 13
click at [674, 45] on div at bounding box center [673, 44] width 16 height 16
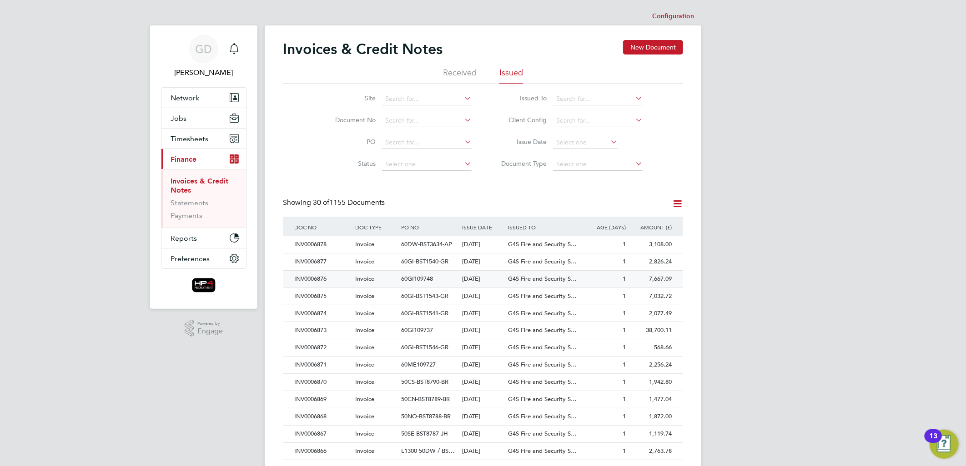
click at [316, 276] on div "INV0006876" at bounding box center [322, 279] width 61 height 17
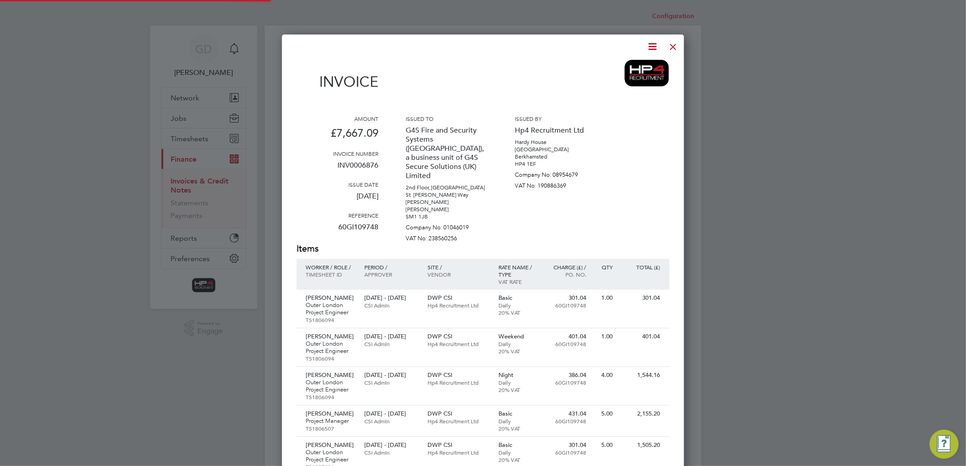
scroll to position [670, 402]
click at [650, 46] on icon at bounding box center [652, 46] width 11 height 11
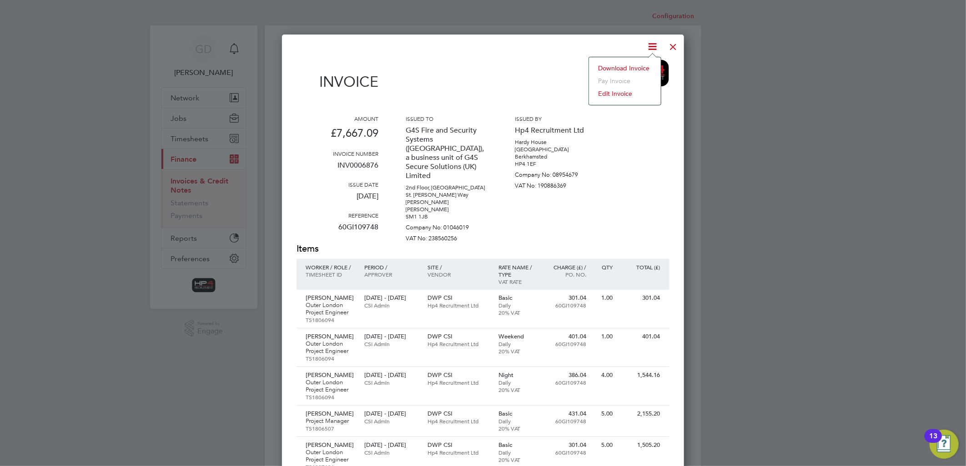
click at [634, 68] on li "Download Invoice" at bounding box center [624, 68] width 63 height 13
click at [677, 46] on div at bounding box center [673, 44] width 16 height 16
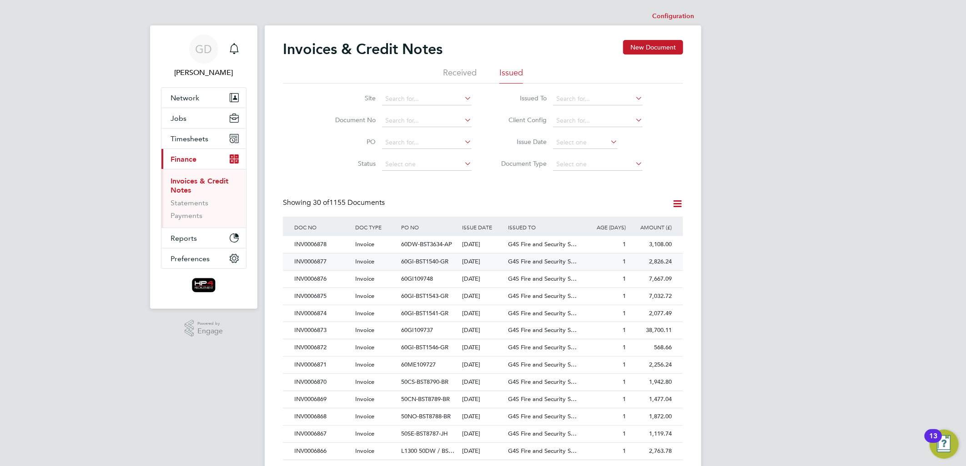
click at [307, 265] on div "INV0006877" at bounding box center [322, 262] width 61 height 17
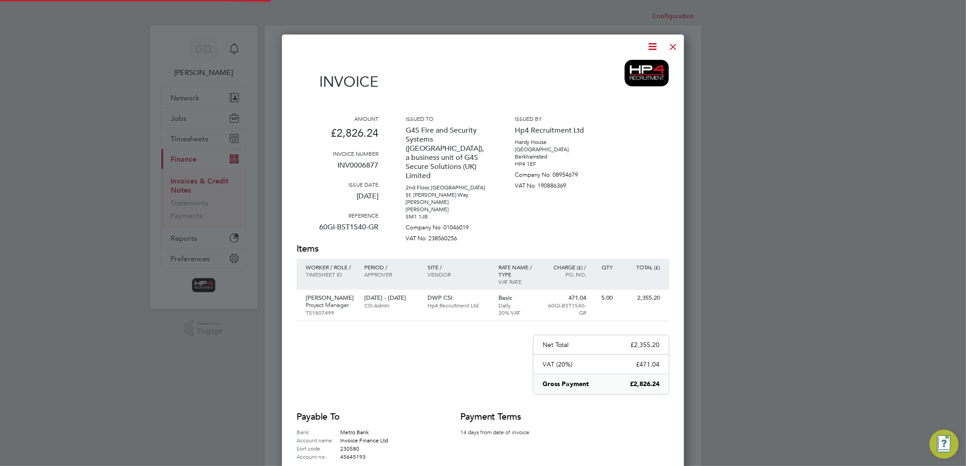
scroll to position [476, 402]
click at [652, 46] on icon at bounding box center [652, 46] width 11 height 11
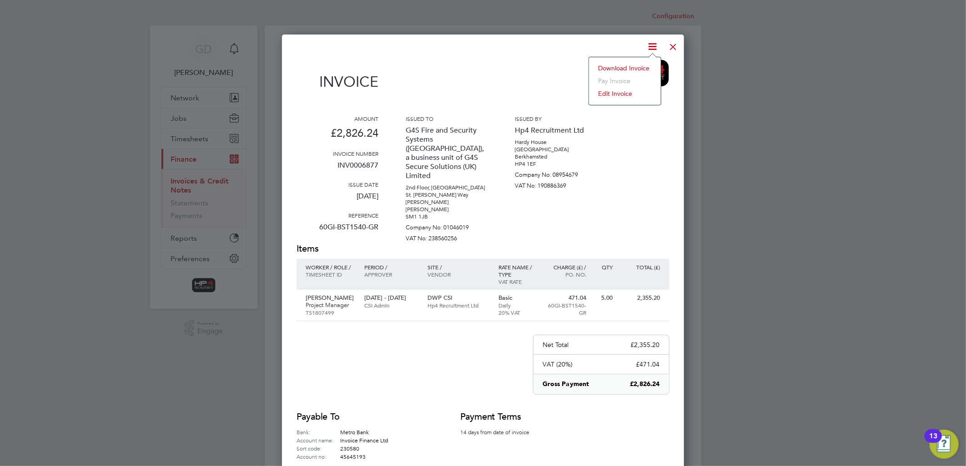
click at [640, 67] on li "Download Invoice" at bounding box center [624, 68] width 63 height 13
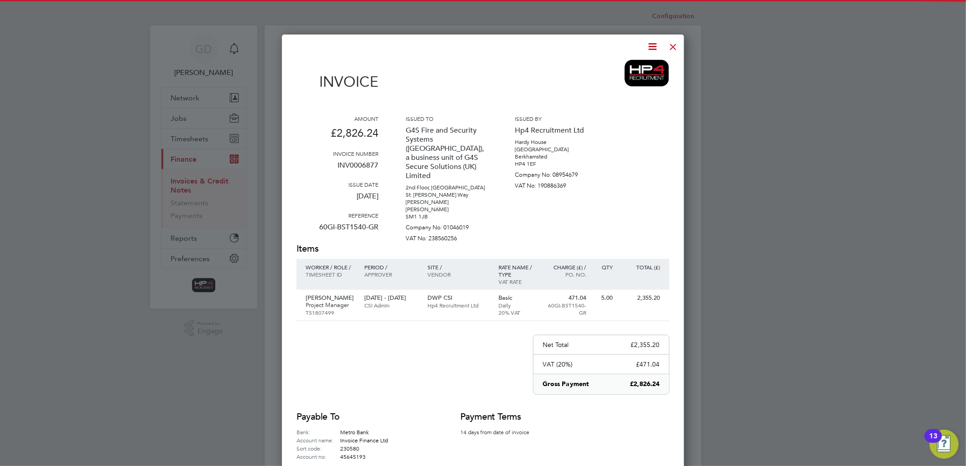
click at [670, 51] on div at bounding box center [673, 44] width 16 height 16
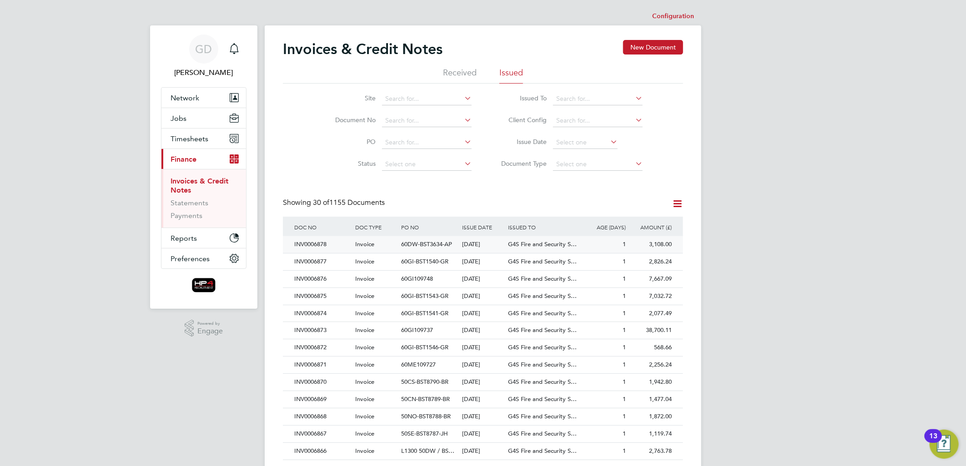
click at [318, 244] on div "INV0006878" at bounding box center [322, 244] width 61 height 17
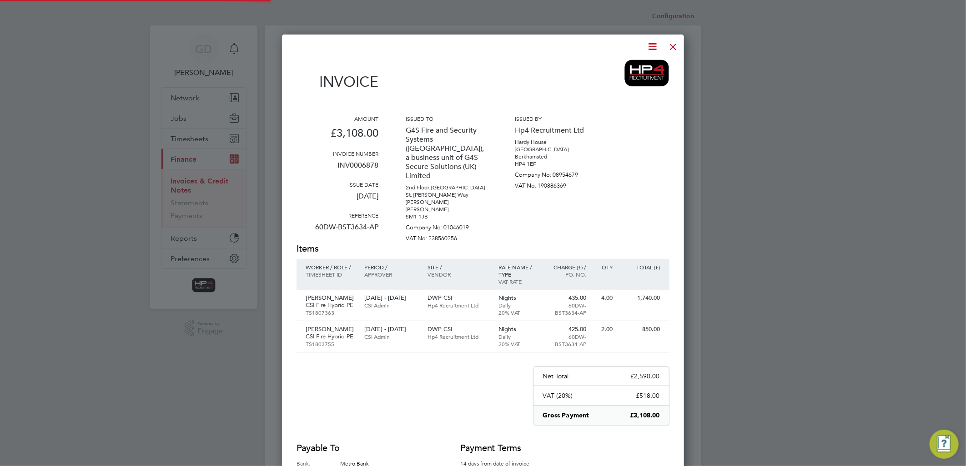
scroll to position [508, 402]
click at [653, 50] on icon at bounding box center [652, 46] width 11 height 11
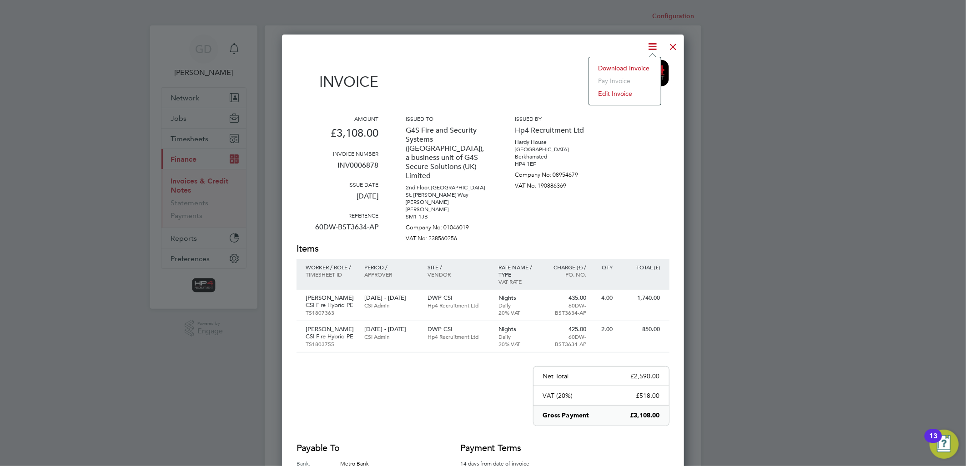
click at [642, 67] on li "Download Invoice" at bounding box center [624, 68] width 63 height 13
click at [671, 49] on div at bounding box center [673, 44] width 16 height 16
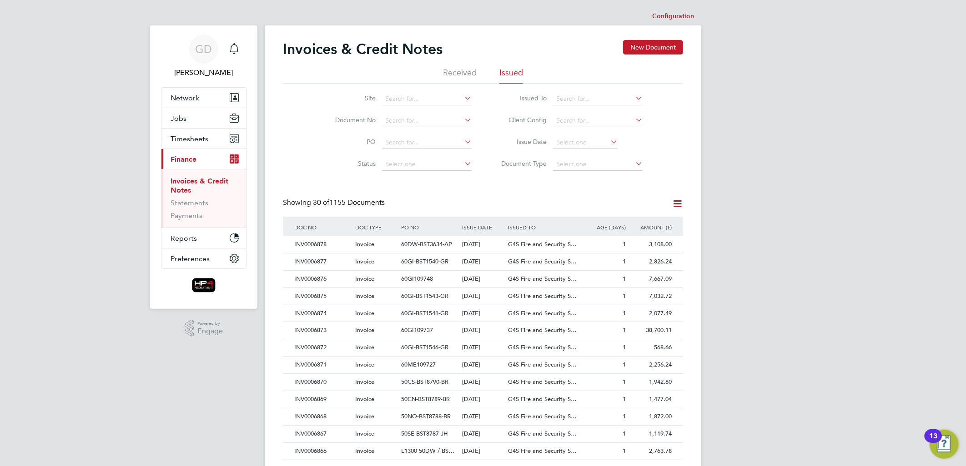
drag, startPoint x: 870, startPoint y: 3, endPoint x: 730, endPoint y: 75, distance: 157.2
click at [725, 85] on div "GD [PERSON_NAME] Notifications Applications: Network Team Members Businesses Si…" at bounding box center [483, 406] width 966 height 813
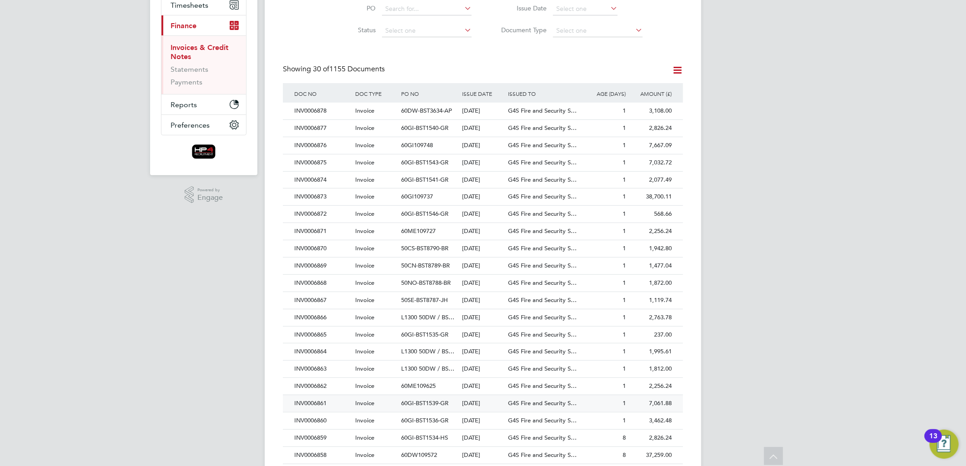
scroll to position [151, 0]
